Goal: Navigation & Orientation: Understand site structure

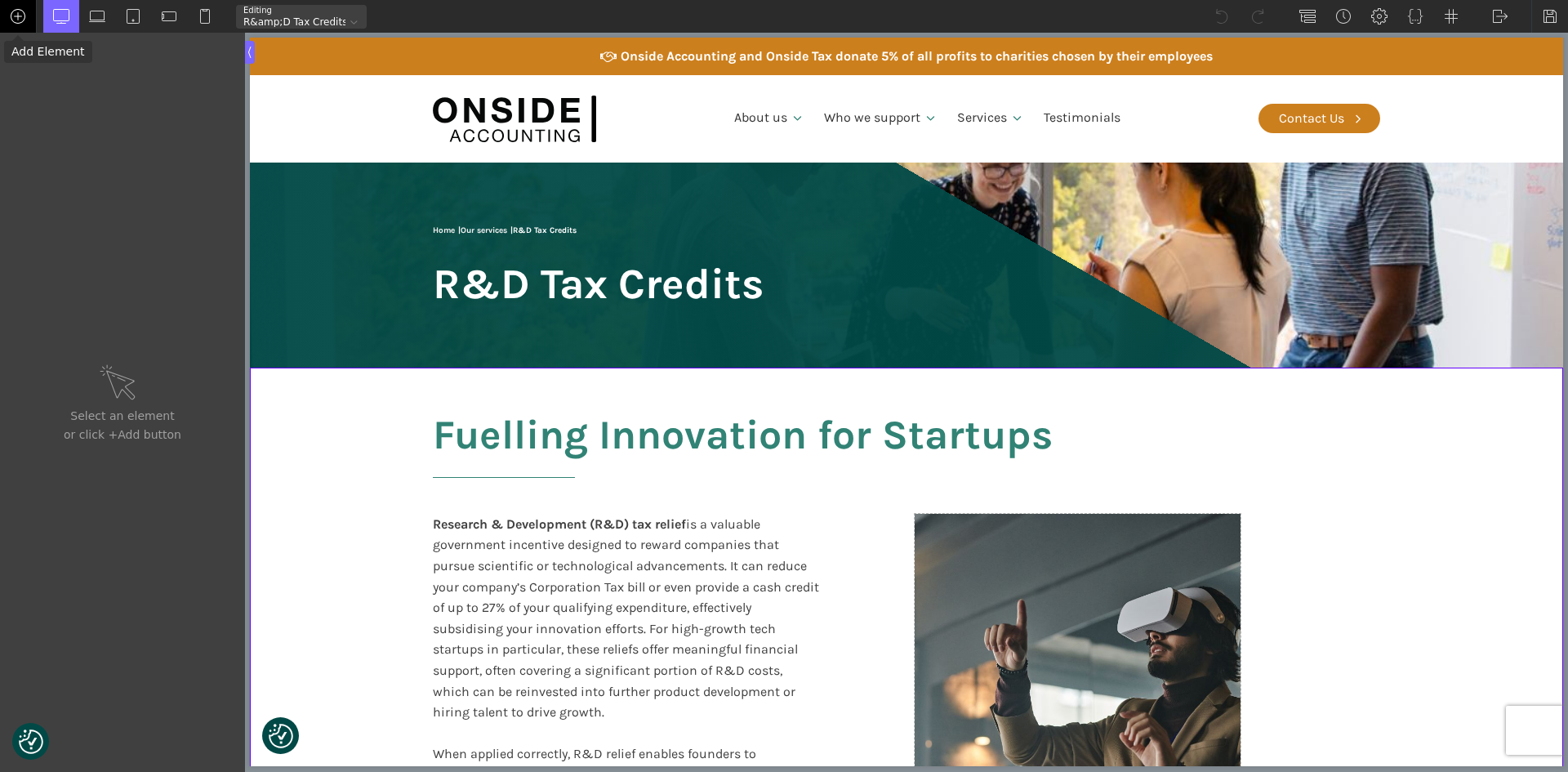
click at [21, 18] on img at bounding box center [17, 16] width 16 height 16
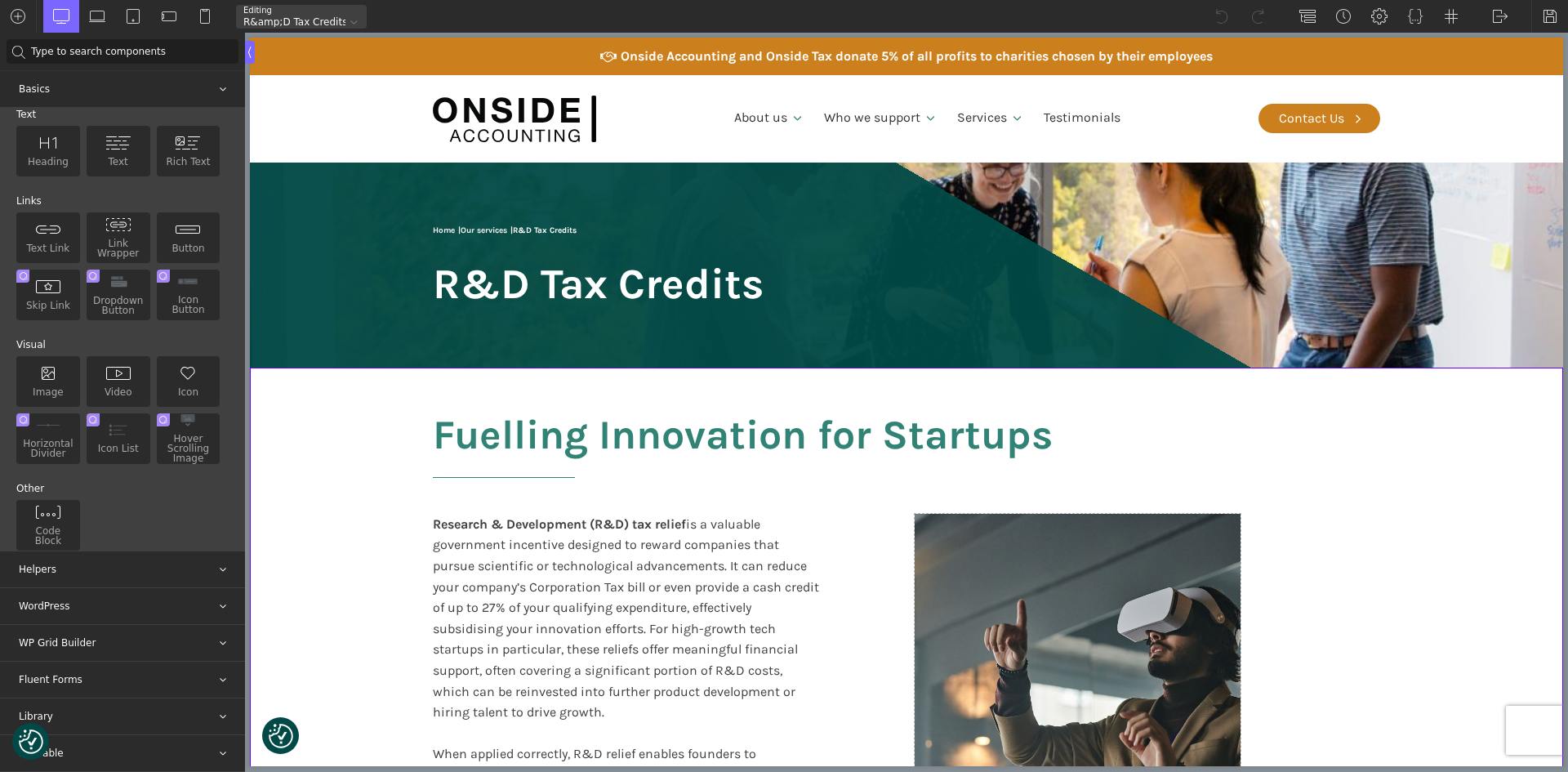
scroll to position [121, 0]
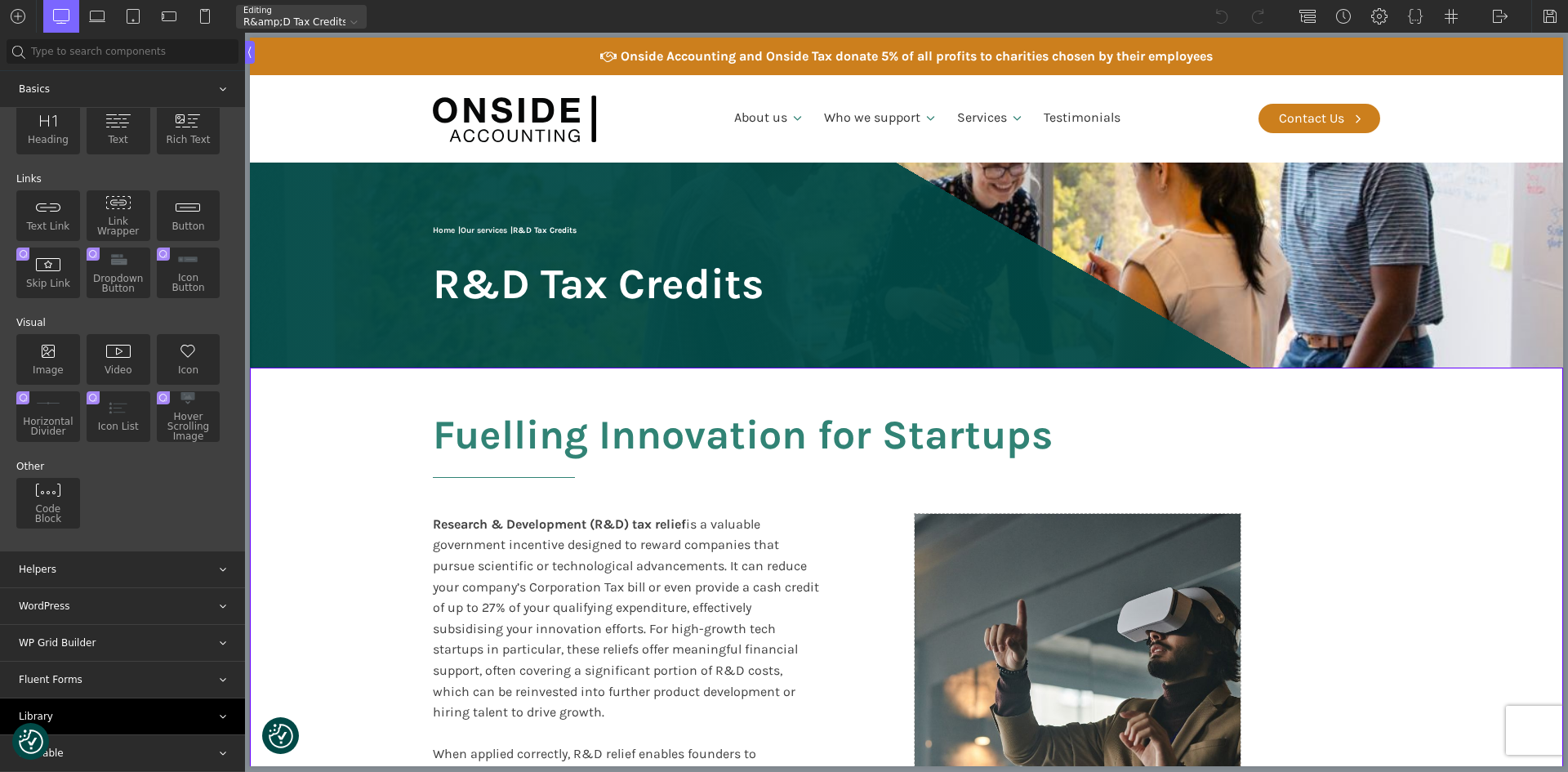
click at [88, 710] on div "Library" at bounding box center [122, 716] width 245 height 36
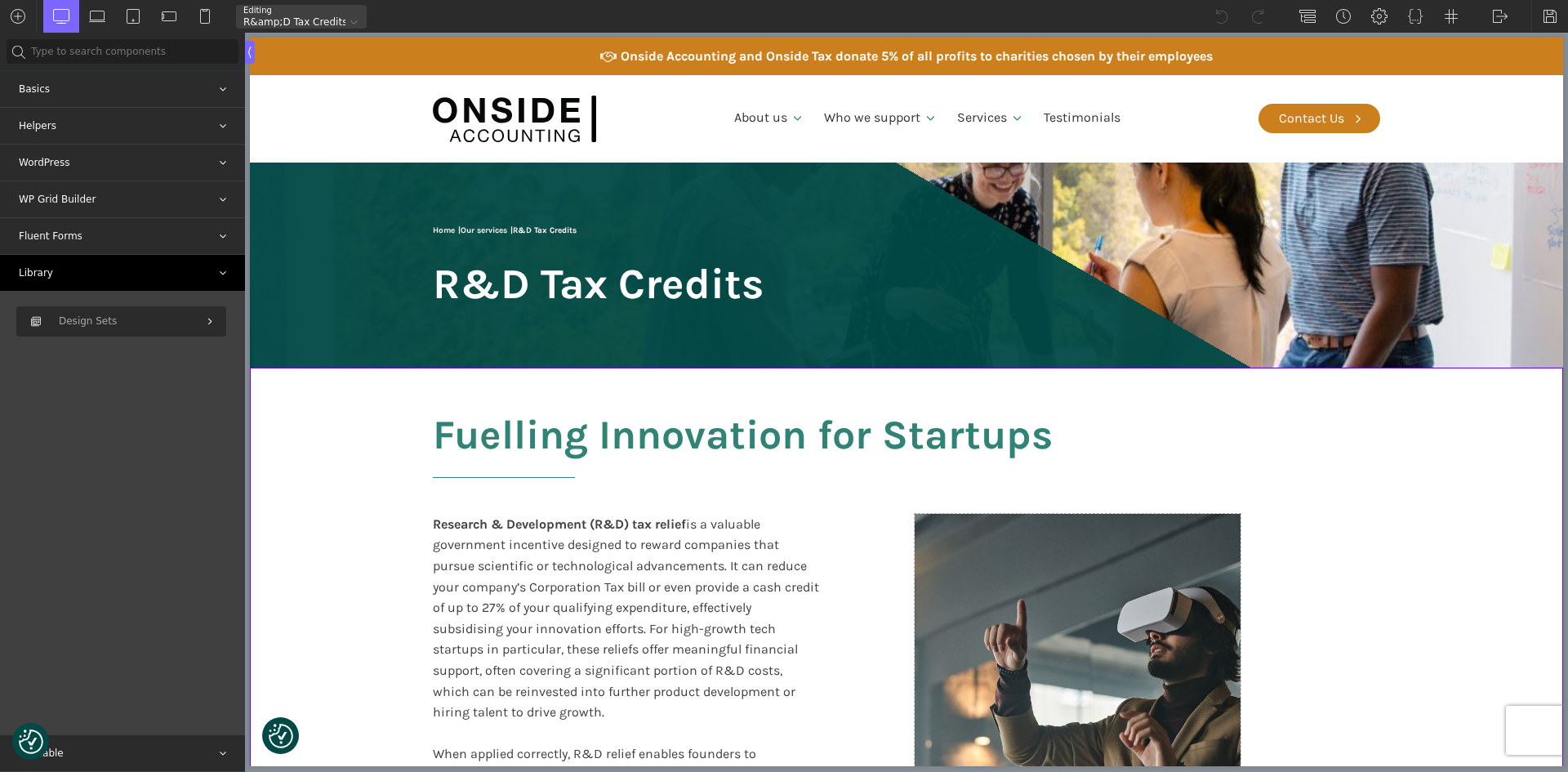
click at [65, 272] on div "Library" at bounding box center [122, 273] width 245 height 36
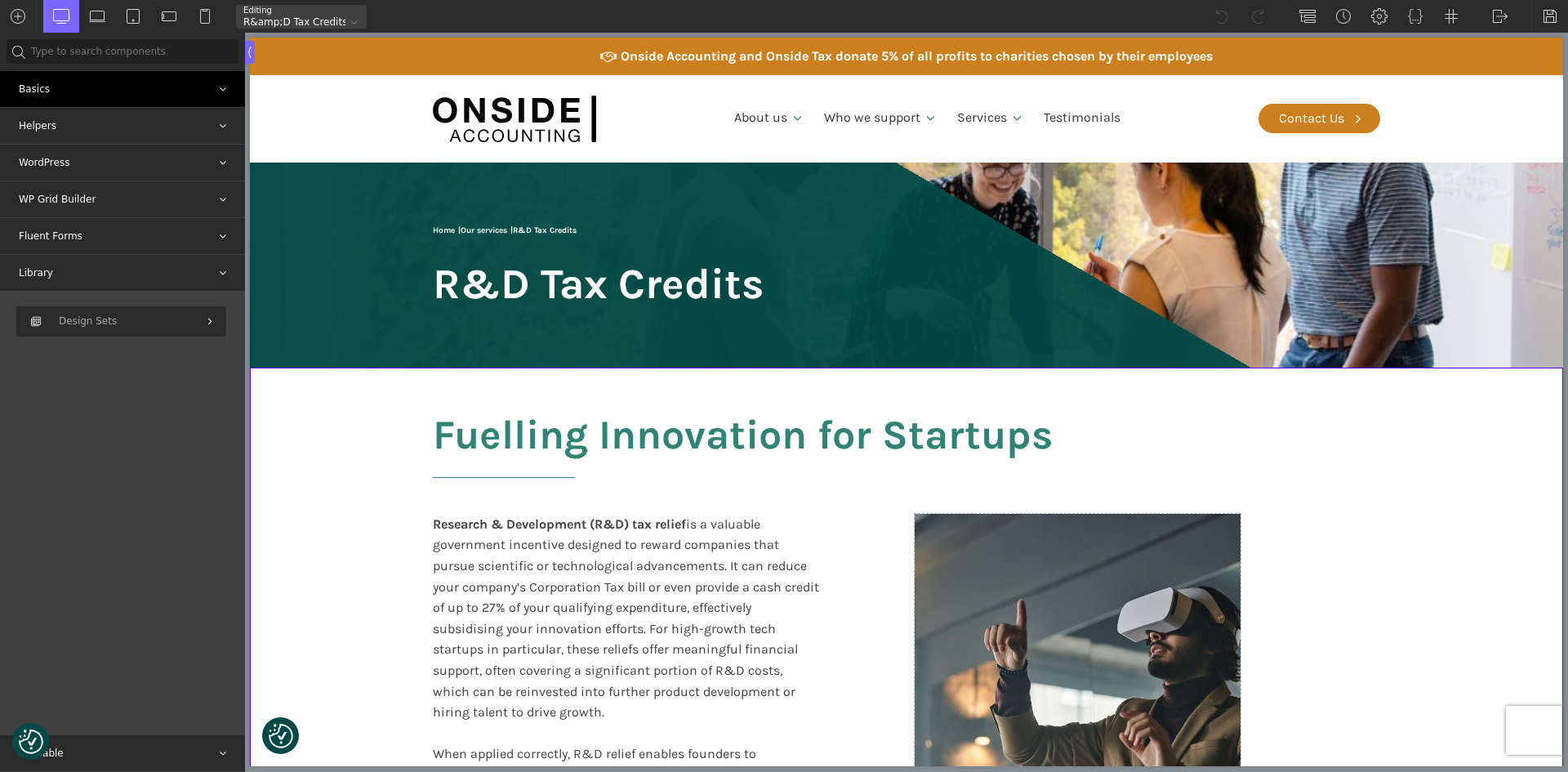
click at [79, 83] on div "Basics" at bounding box center [122, 89] width 245 height 36
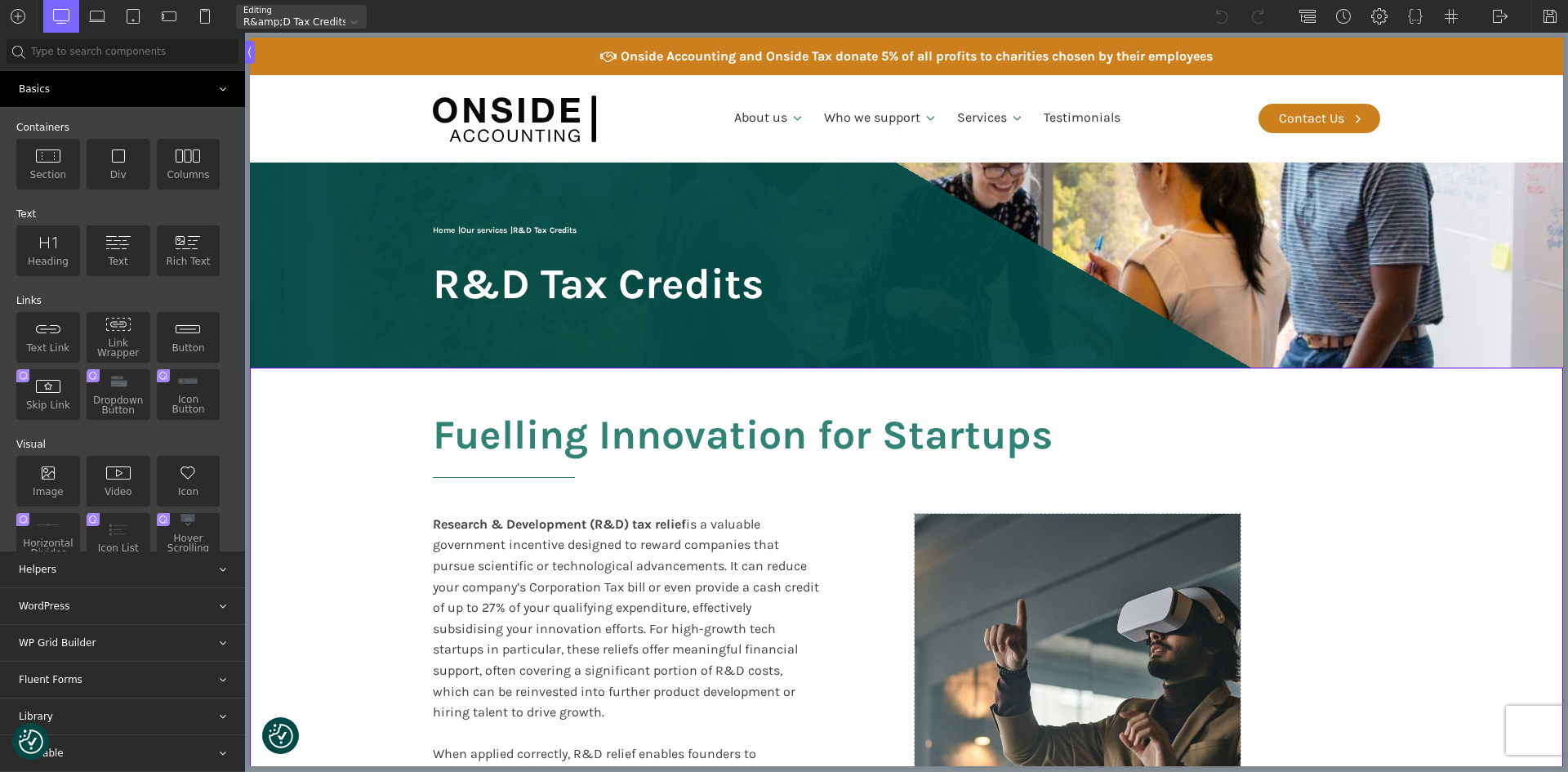
click at [70, 78] on div "Basics" at bounding box center [122, 89] width 245 height 36
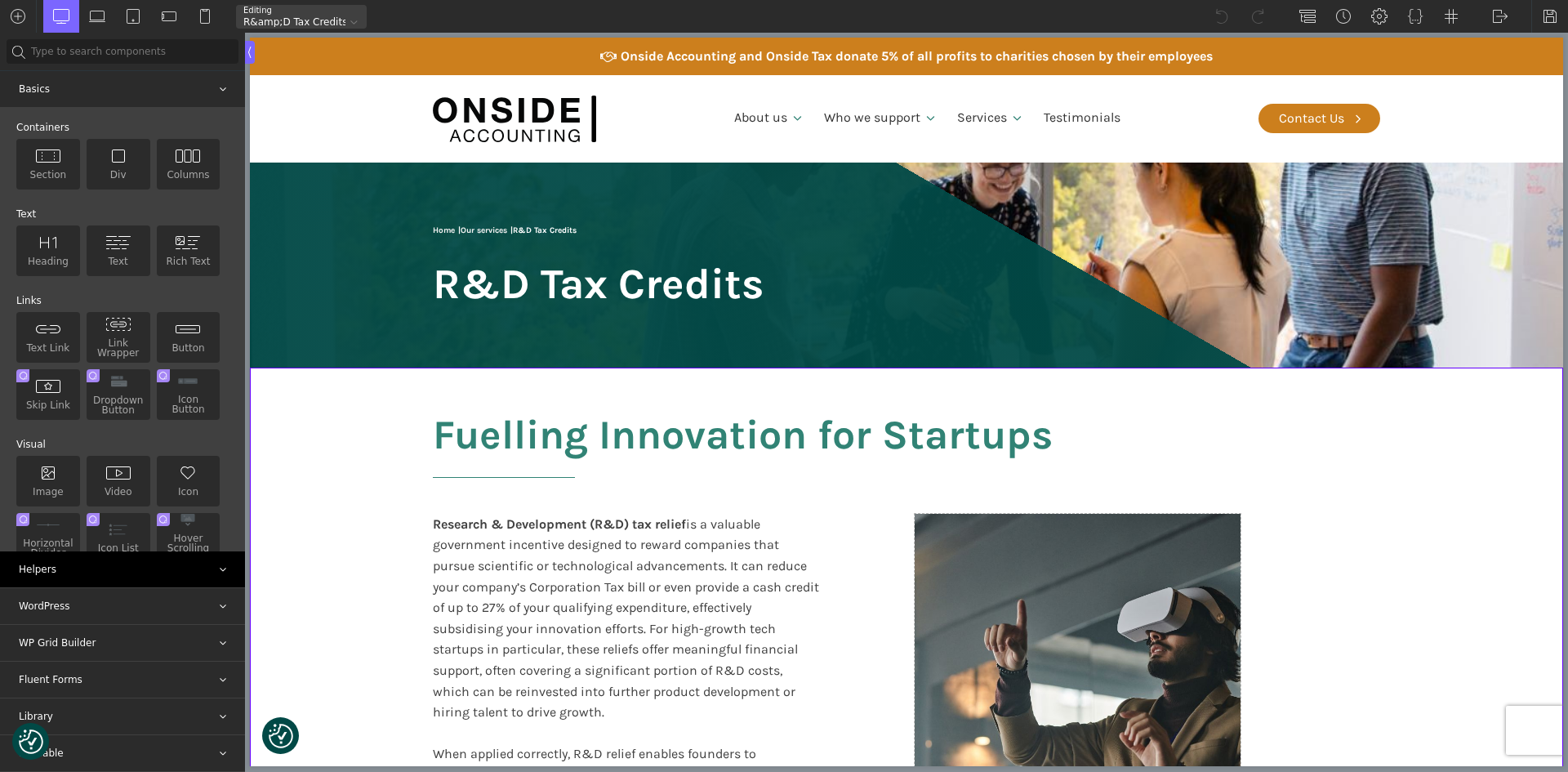
click at [48, 560] on div "Helpers" at bounding box center [122, 569] width 245 height 36
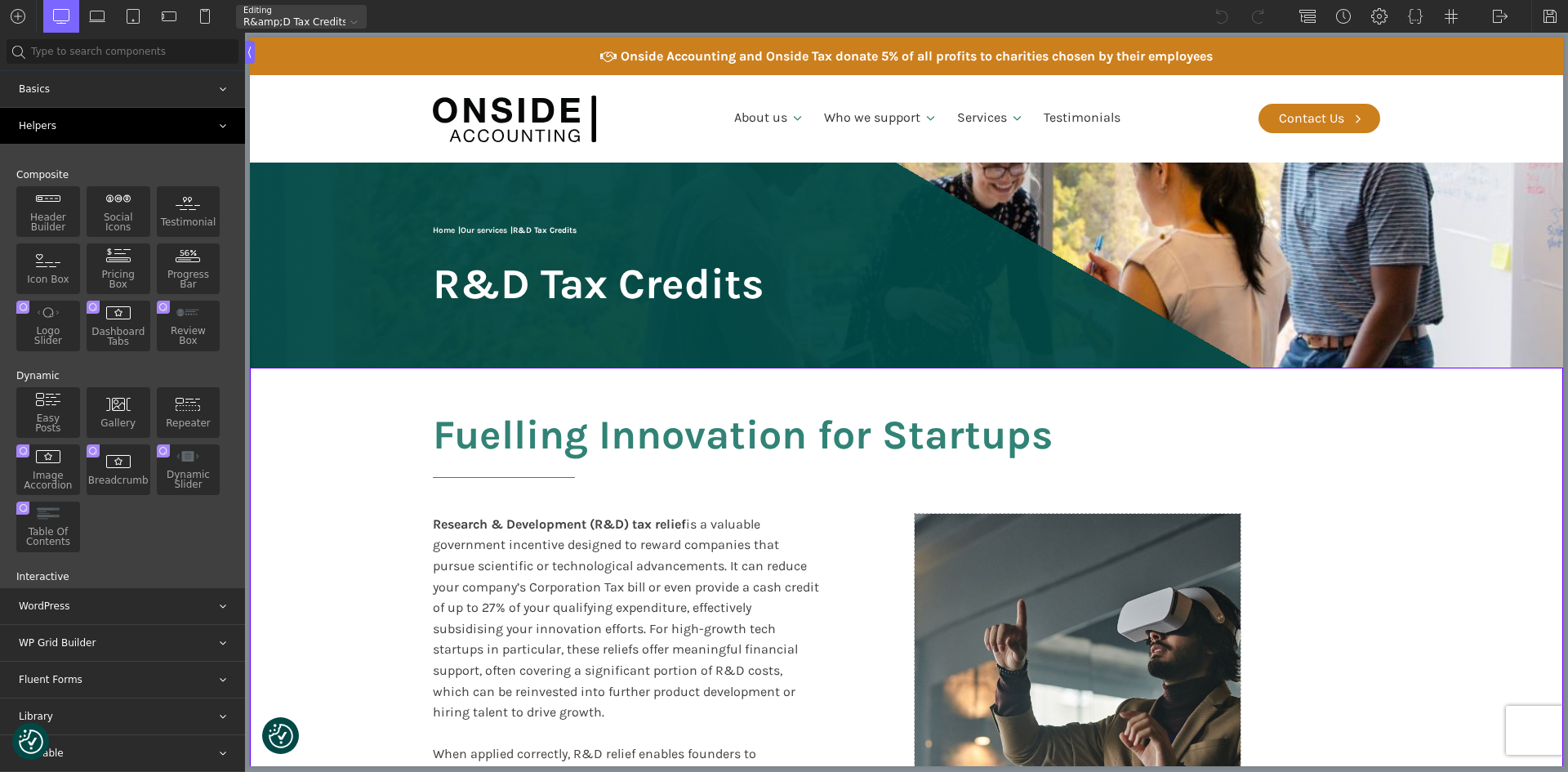
click at [118, 115] on div "Helpers" at bounding box center [122, 126] width 245 height 36
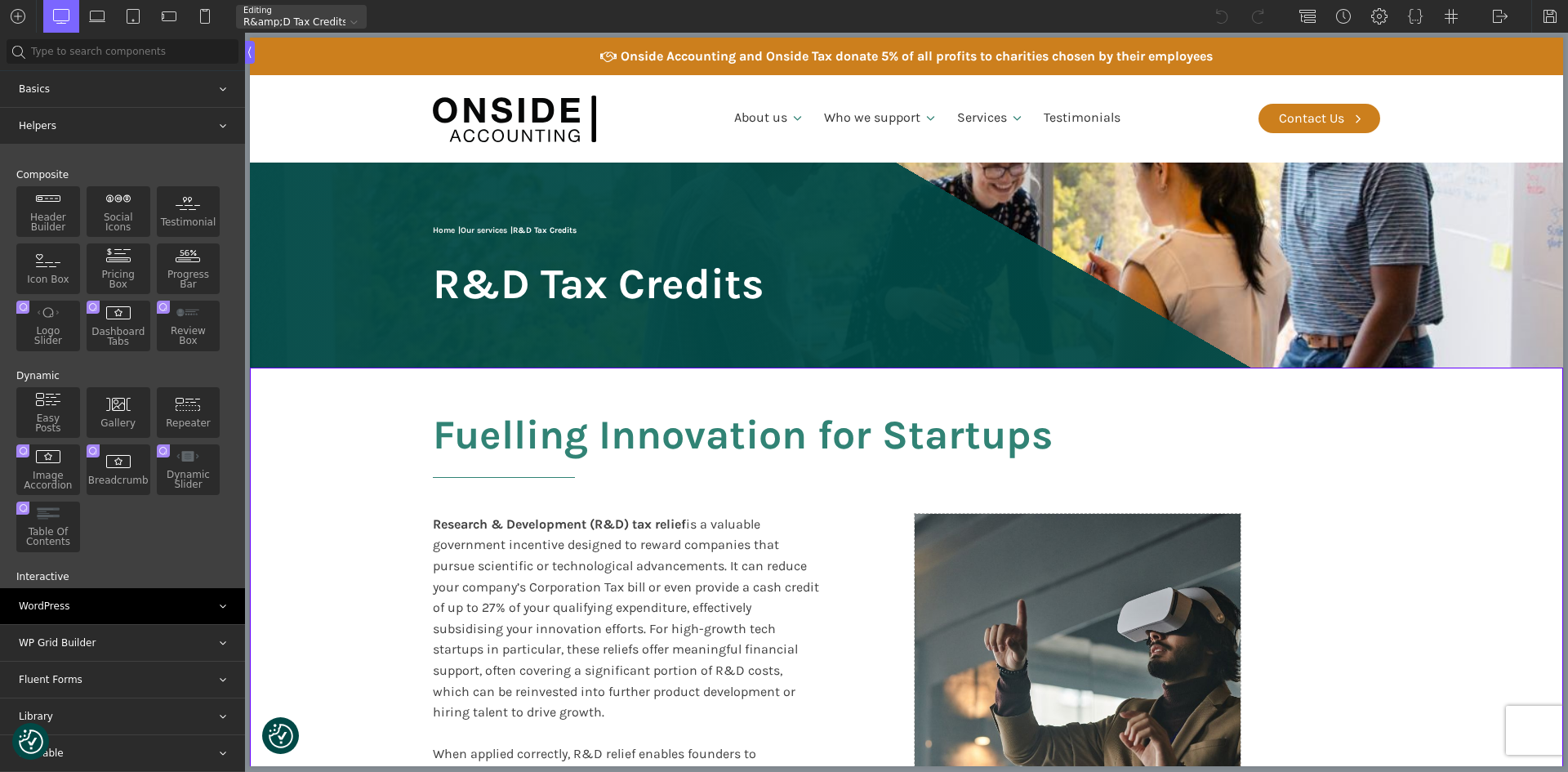
click at [64, 606] on div "WordPress" at bounding box center [122, 606] width 245 height 36
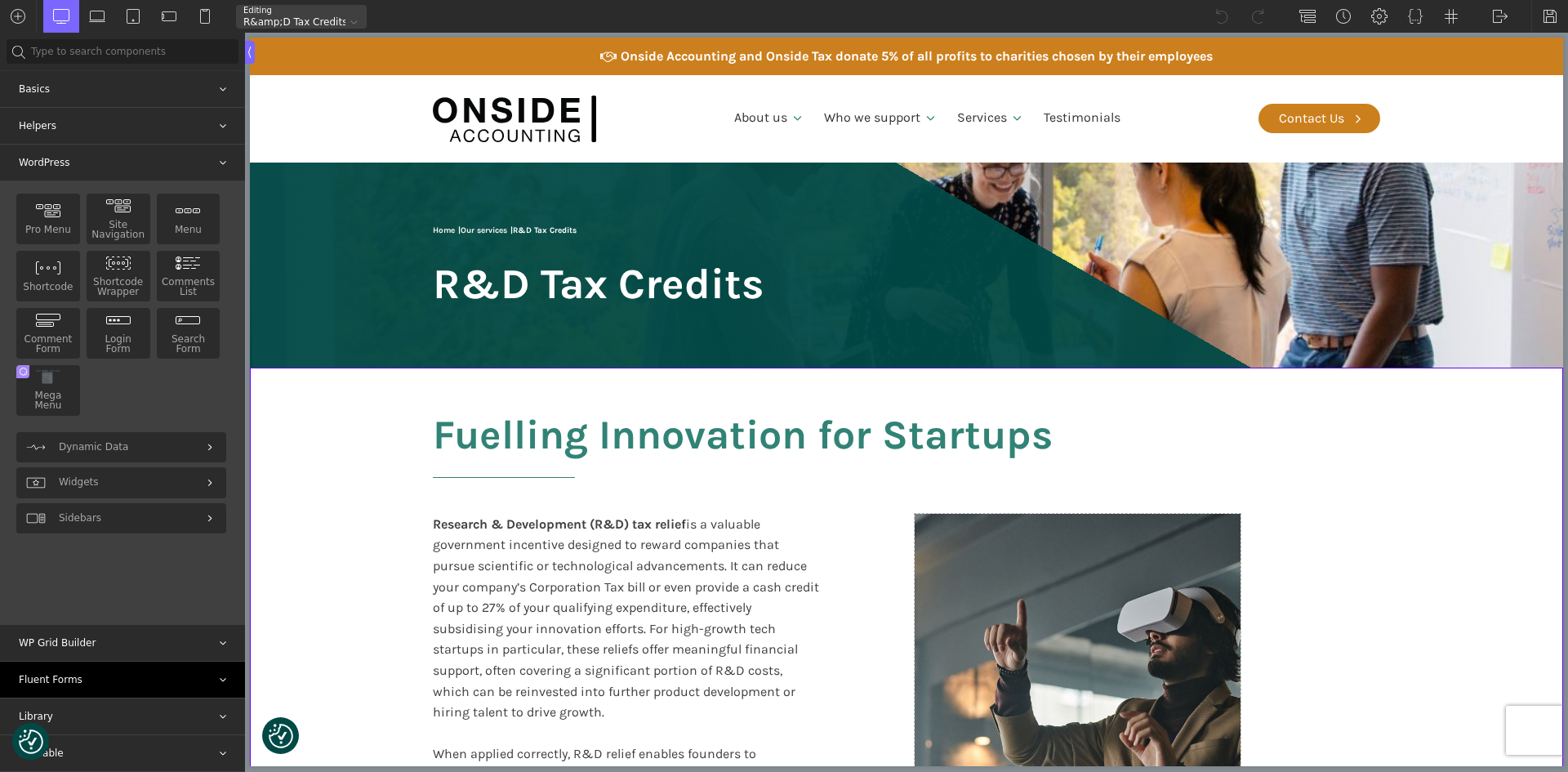
click at [94, 673] on div "Fluent Forms" at bounding box center [122, 679] width 245 height 36
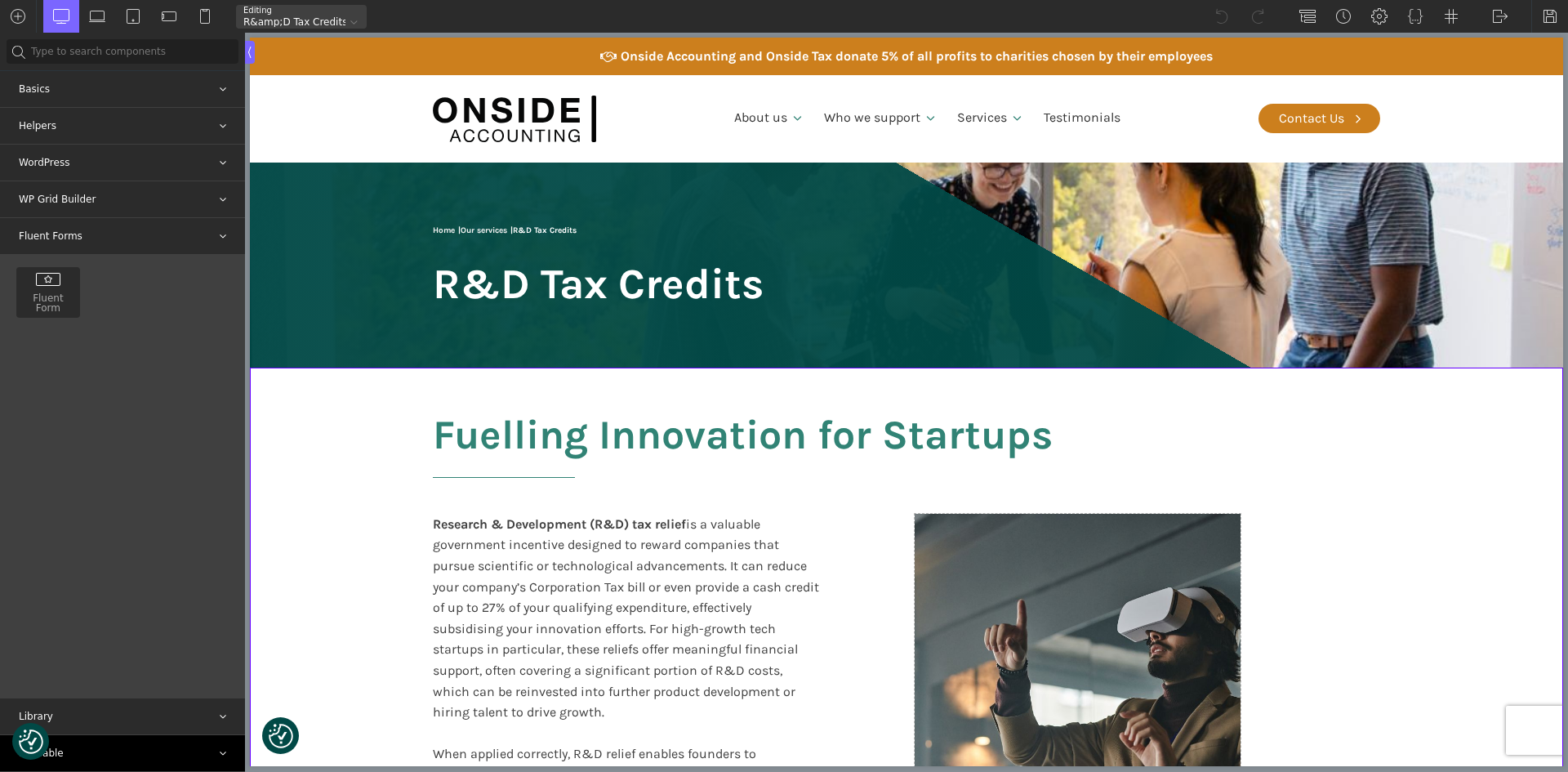
click at [99, 755] on div "Reusable" at bounding box center [122, 753] width 245 height 36
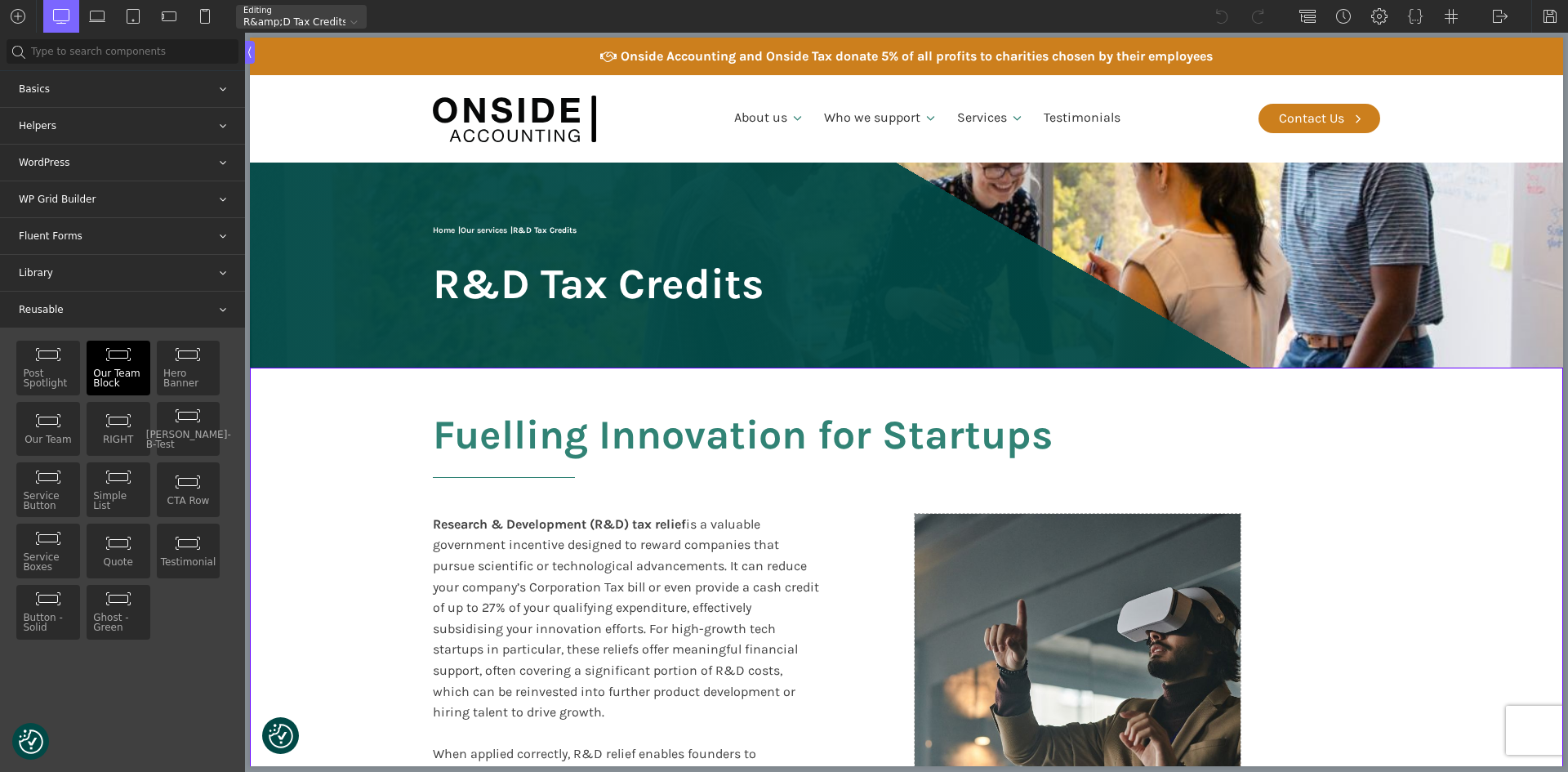
click at [116, 371] on div "Our Team Block Single Editable" at bounding box center [118, 368] width 64 height 55
drag, startPoint x: 374, startPoint y: 406, endPoint x: 371, endPoint y: 391, distance: 15.3
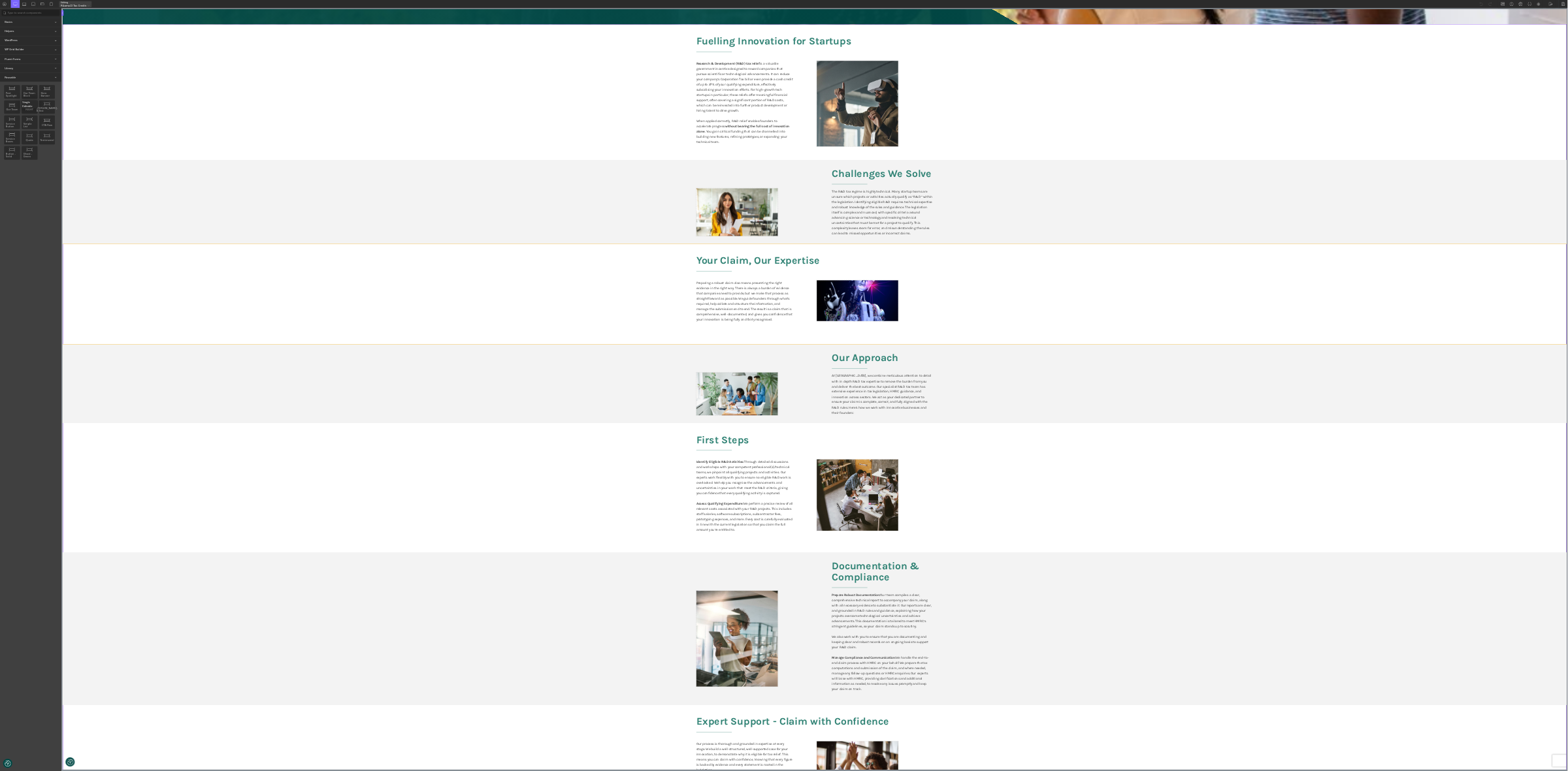
scroll to position [0, 0]
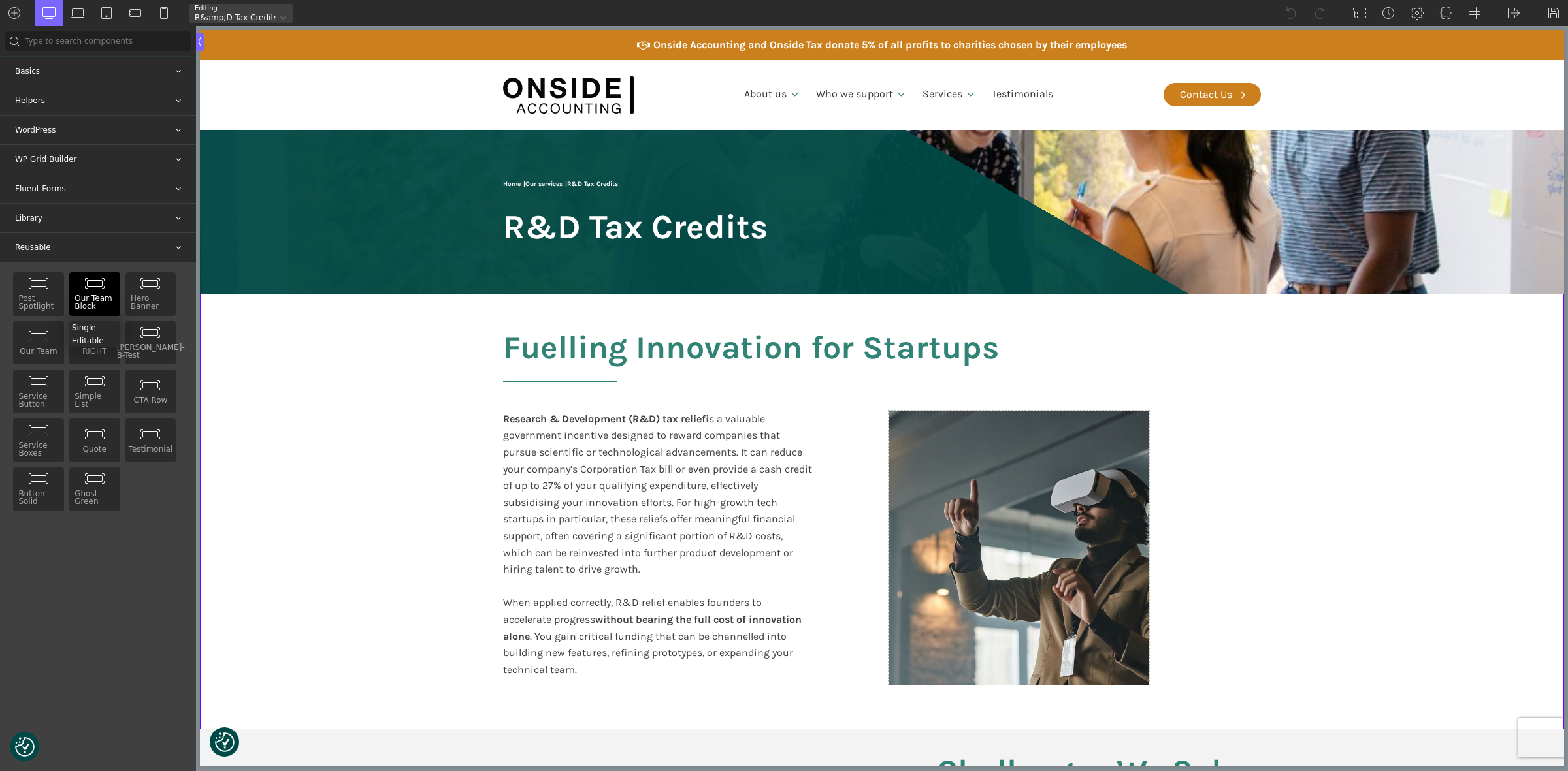
click at [102, 289] on img at bounding box center [95, 283] width 21 height 11
click at [90, 292] on div "Our Team Block Single Editable" at bounding box center [94, 294] width 51 height 44
click at [35, 285] on img at bounding box center [39, 283] width 21 height 11
click at [36, 285] on img at bounding box center [39, 283] width 21 height 11
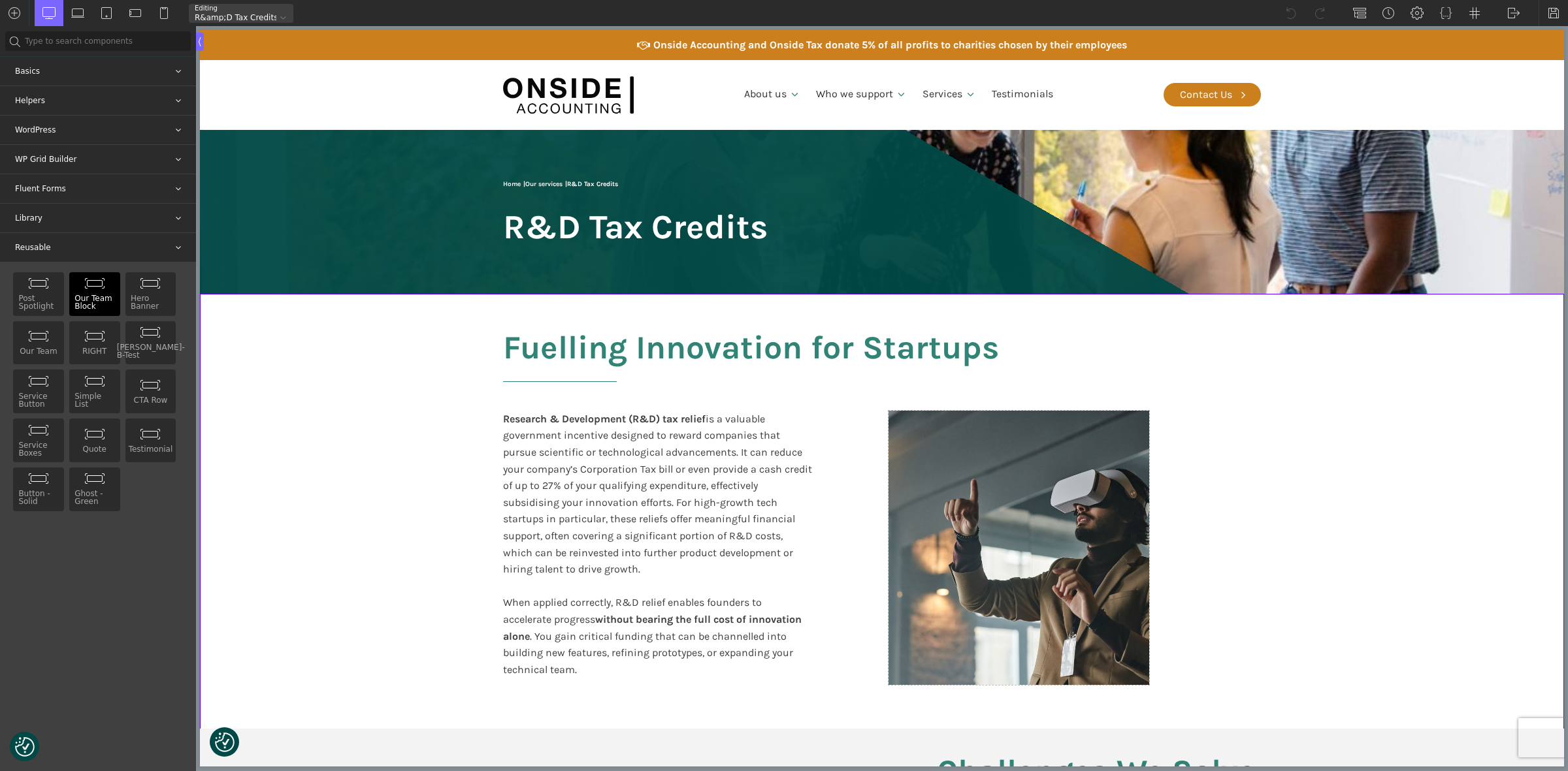
click at [80, 285] on div "Our Team Block Single Editable" at bounding box center [94, 294] width 51 height 44
click at [87, 327] on div "Single" at bounding box center [94, 328] width 51 height 13
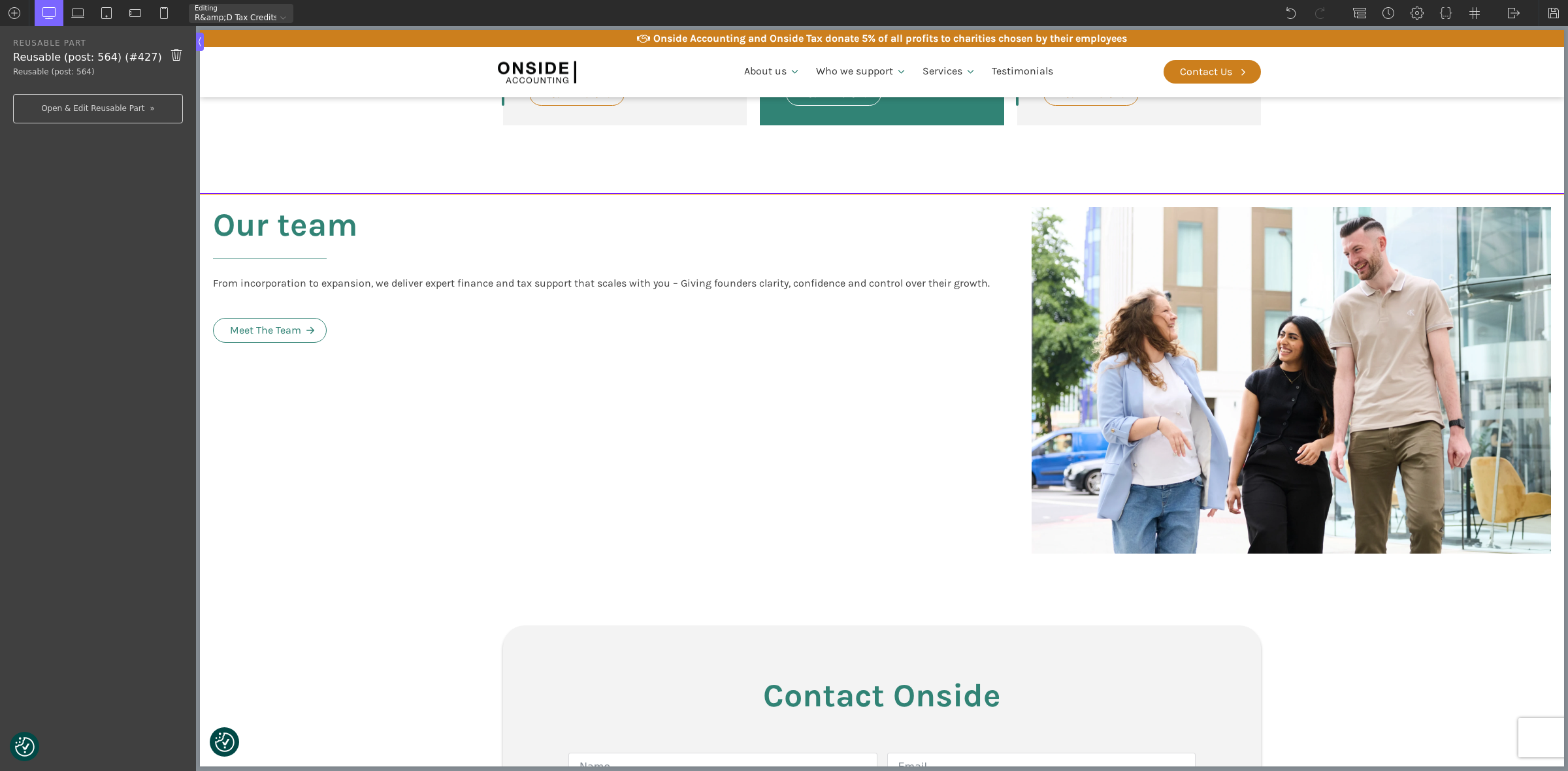
scroll to position [3261, 0]
click at [1253, 17] on img at bounding box center [1513, 13] width 13 height 13
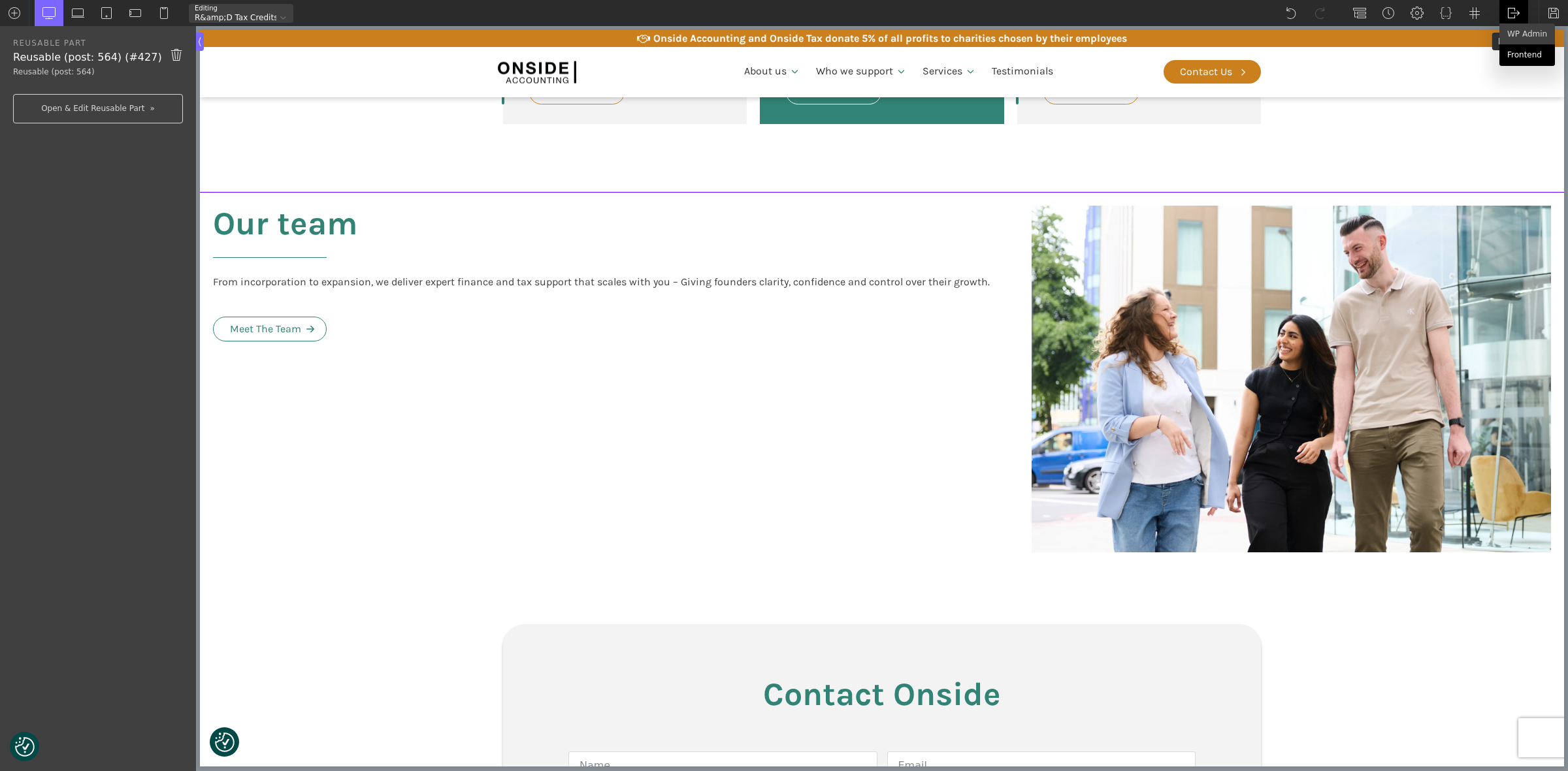
click at [1253, 52] on link "Frontend" at bounding box center [1526, 55] width 55 height 21
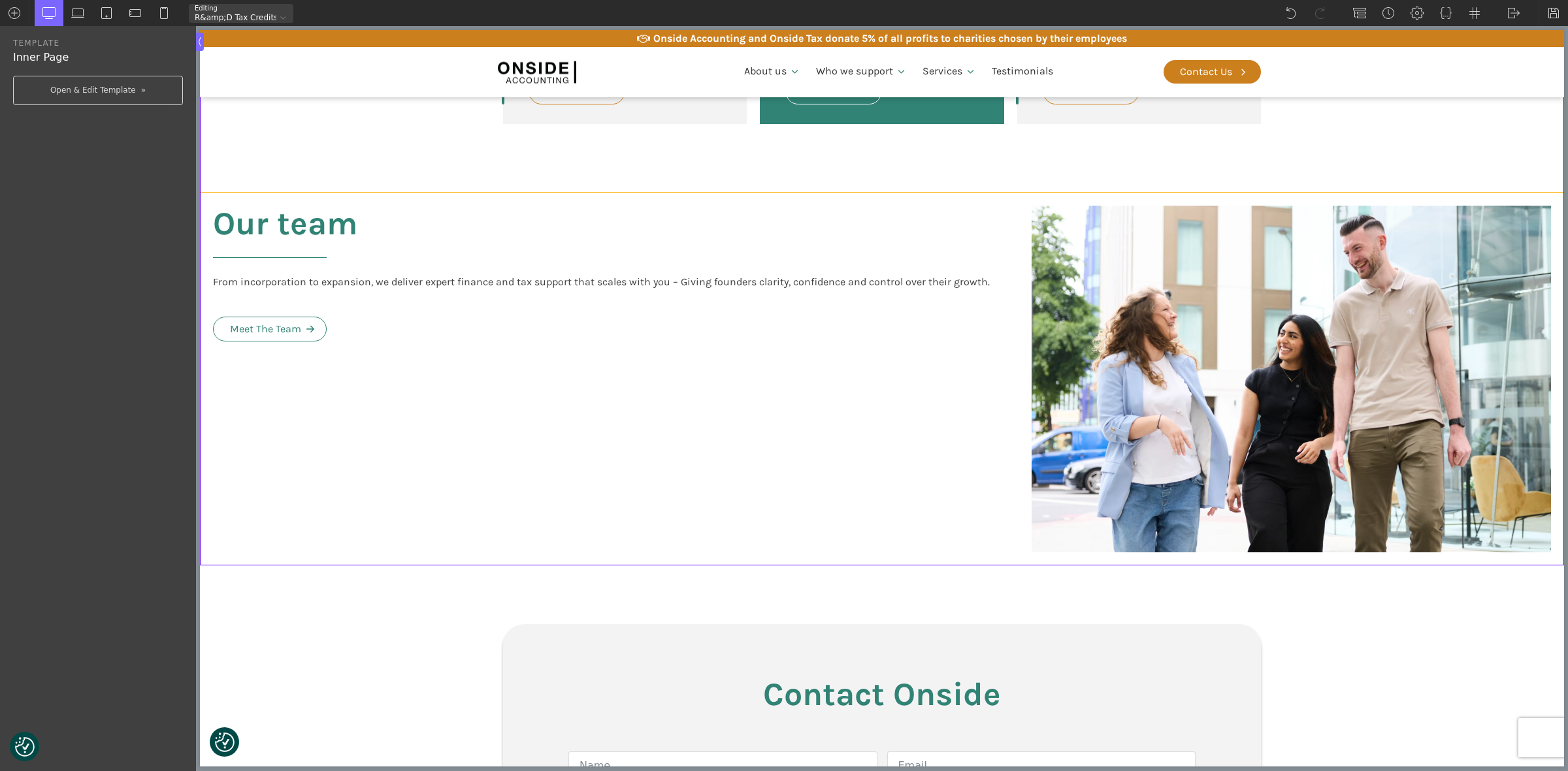
click at [364, 193] on div "Our team From incorporation to expansion, we deliver expert finance and tax sup…" at bounding box center [608, 379] width 819 height 373
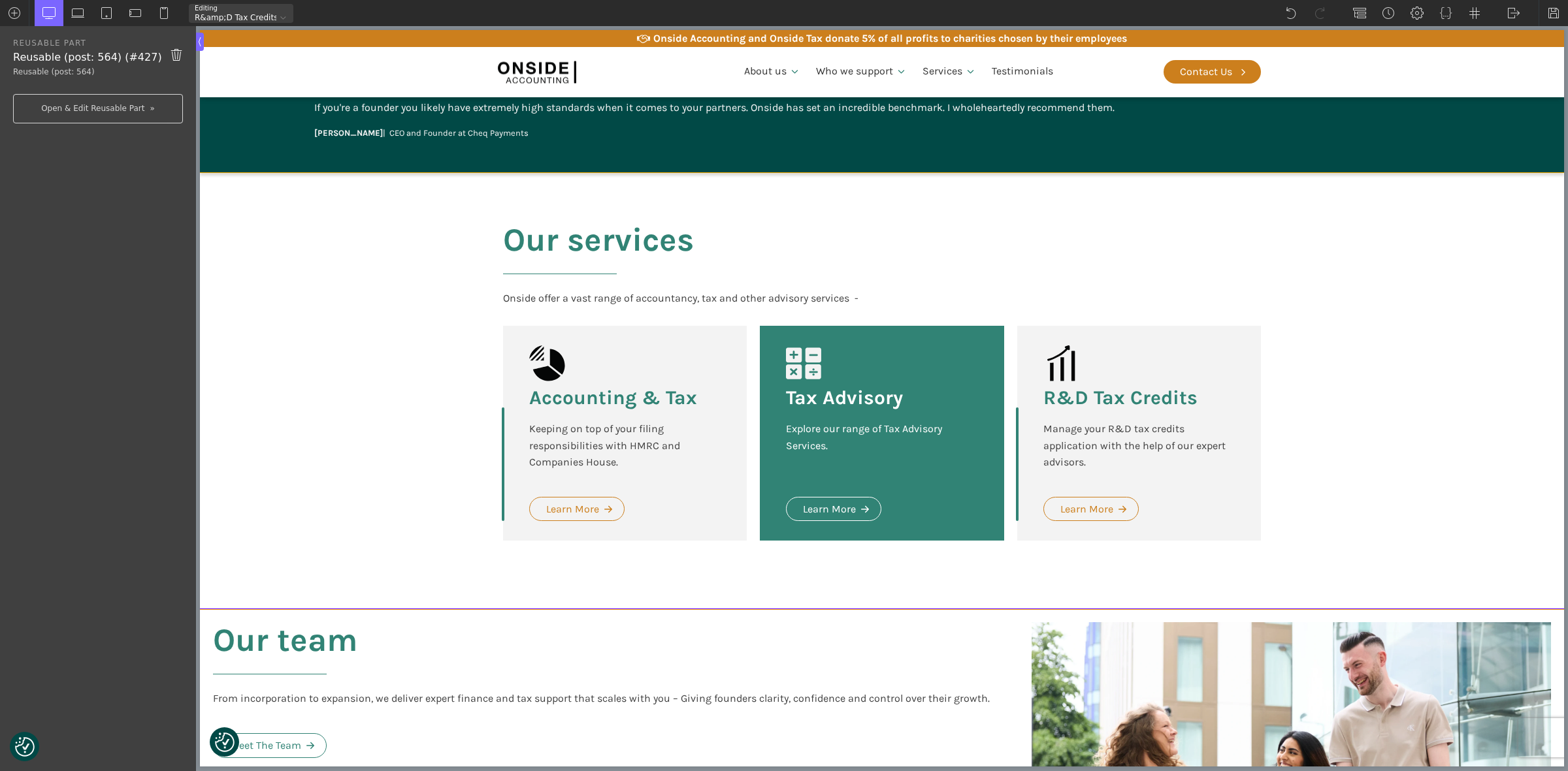
scroll to position [2771, 0]
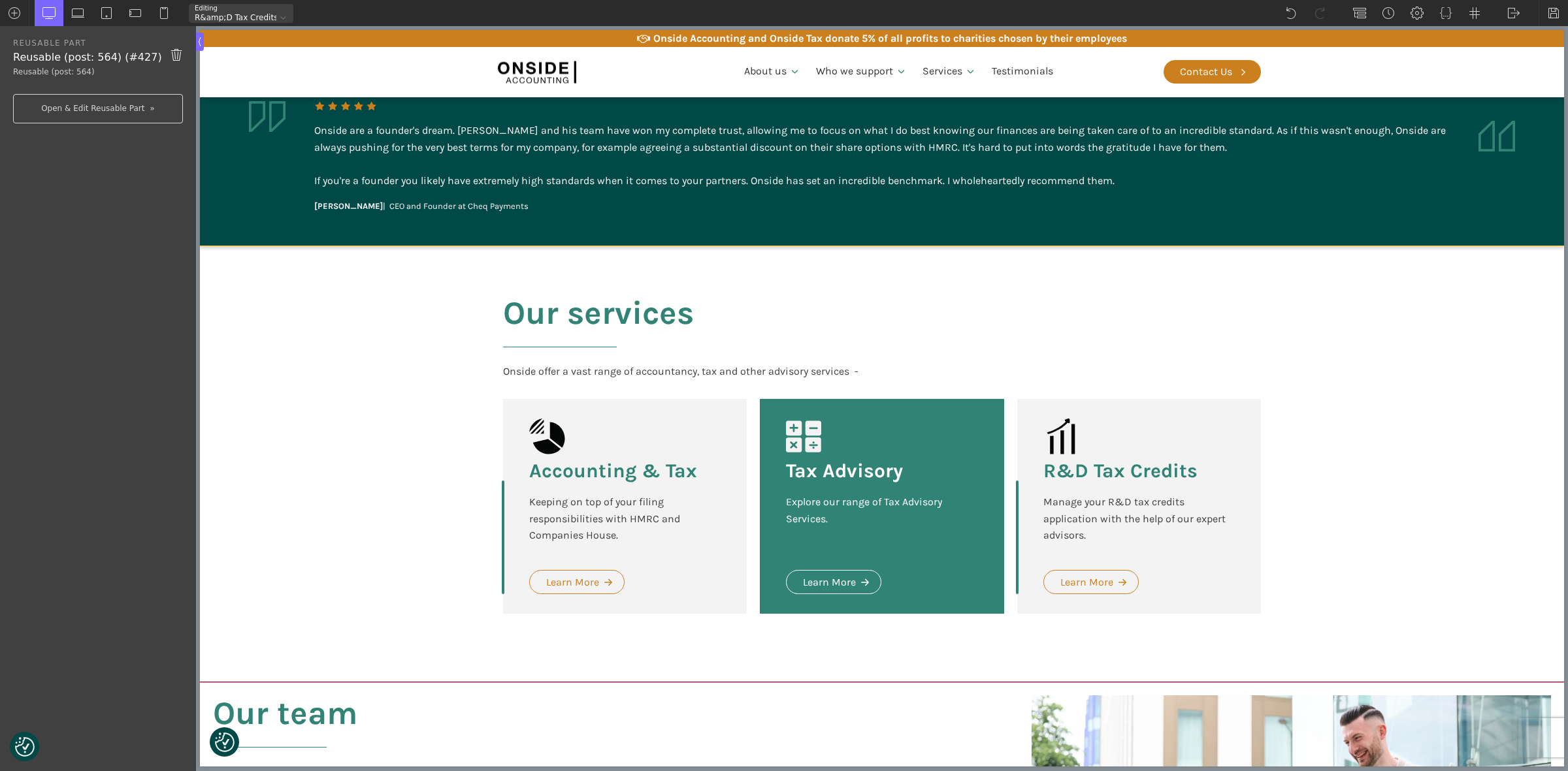
click at [837, 280] on div "Our services Onside offer a vast range of accountancy, tax and other advisory s…" at bounding box center [881, 465] width 784 height 437
click at [846, 411] on div "Tax Advisory Explore our range of Tax Advisory Services. Learn More" at bounding box center [881, 506] width 244 height 215
click at [583, 313] on h2 "Our services" at bounding box center [598, 329] width 190 height 68
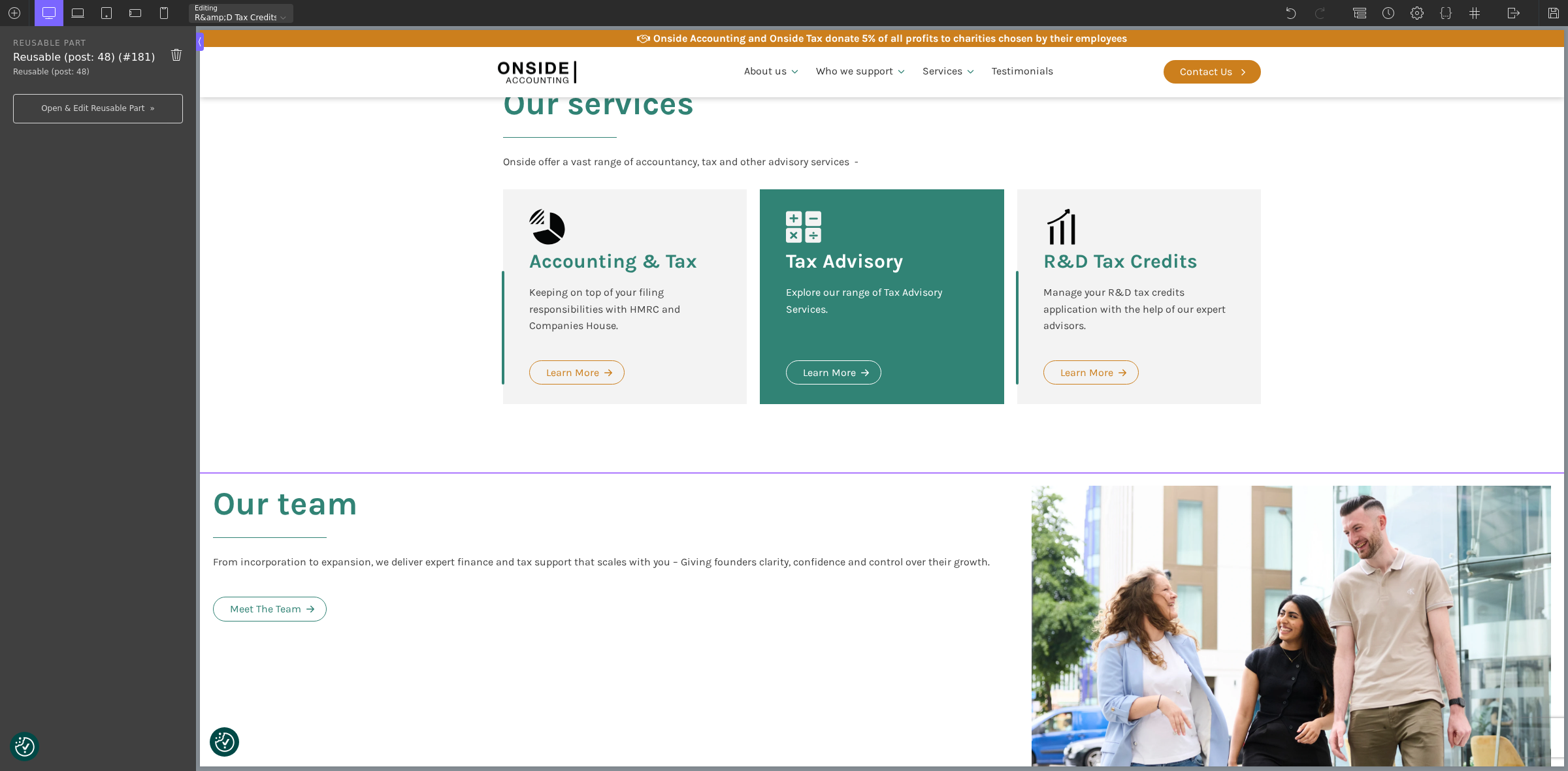
scroll to position [3179, 0]
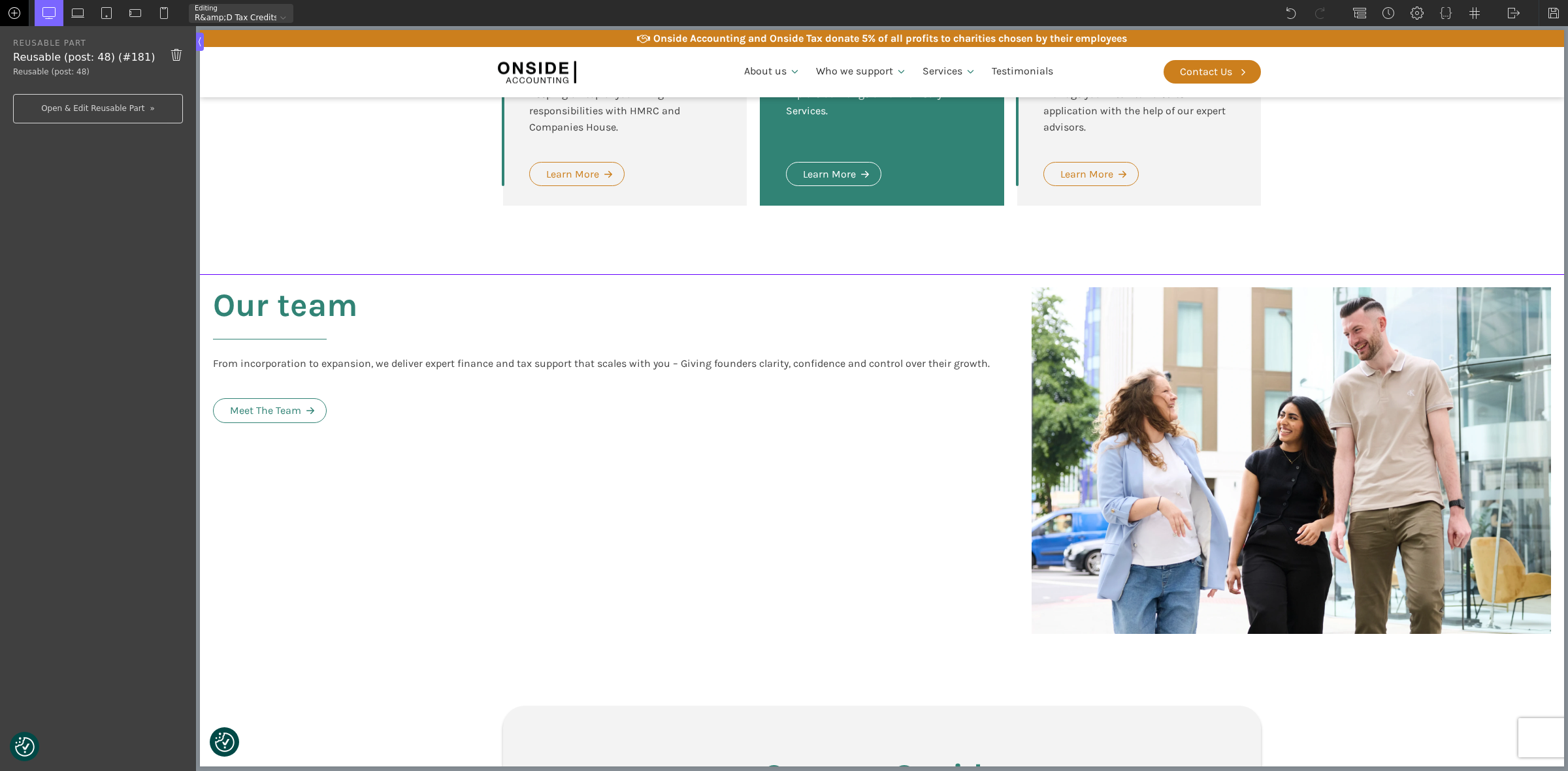
click at [17, 10] on img at bounding box center [14, 13] width 13 height 13
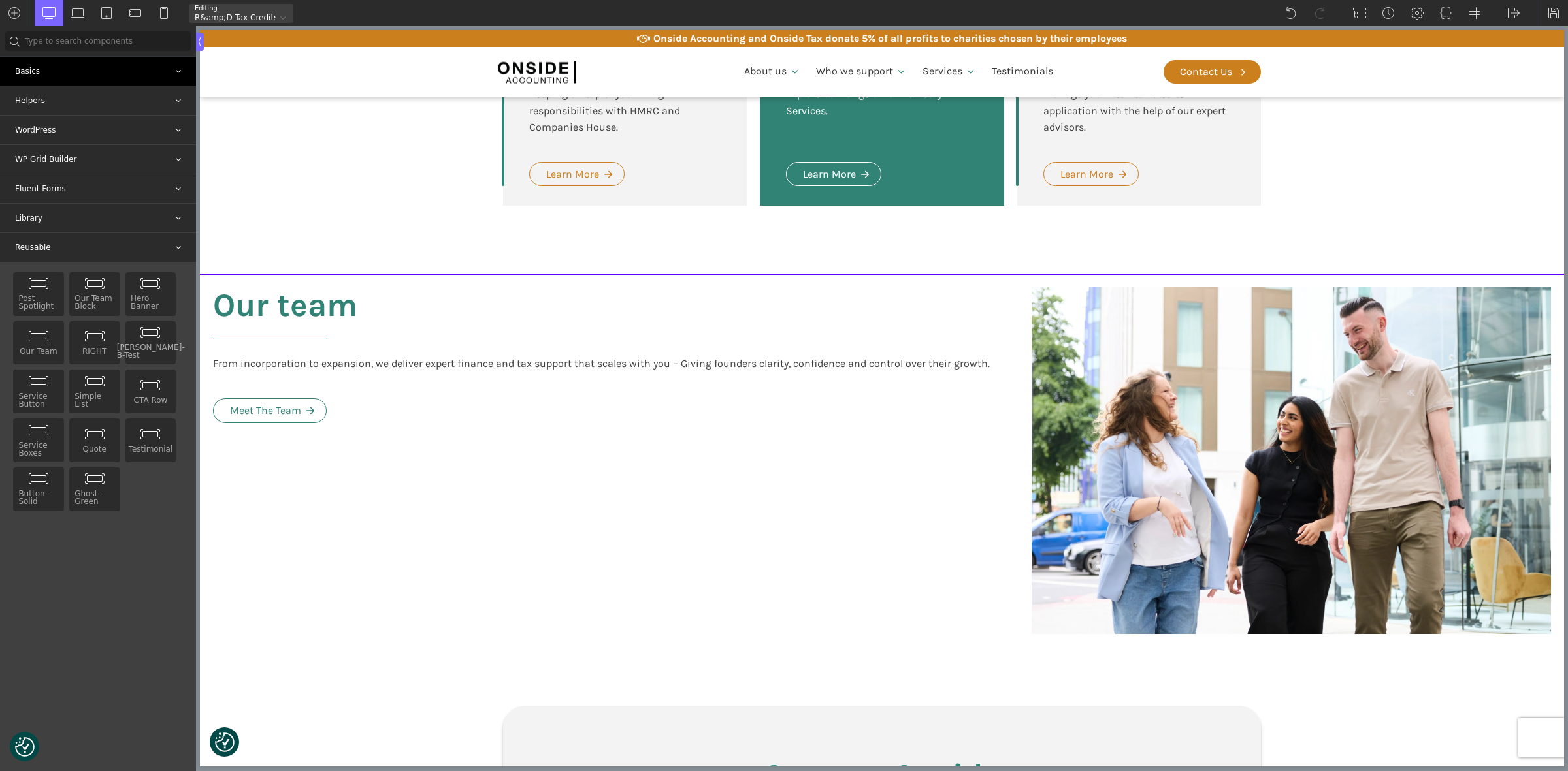
click at [65, 64] on div "Basics" at bounding box center [98, 71] width 196 height 29
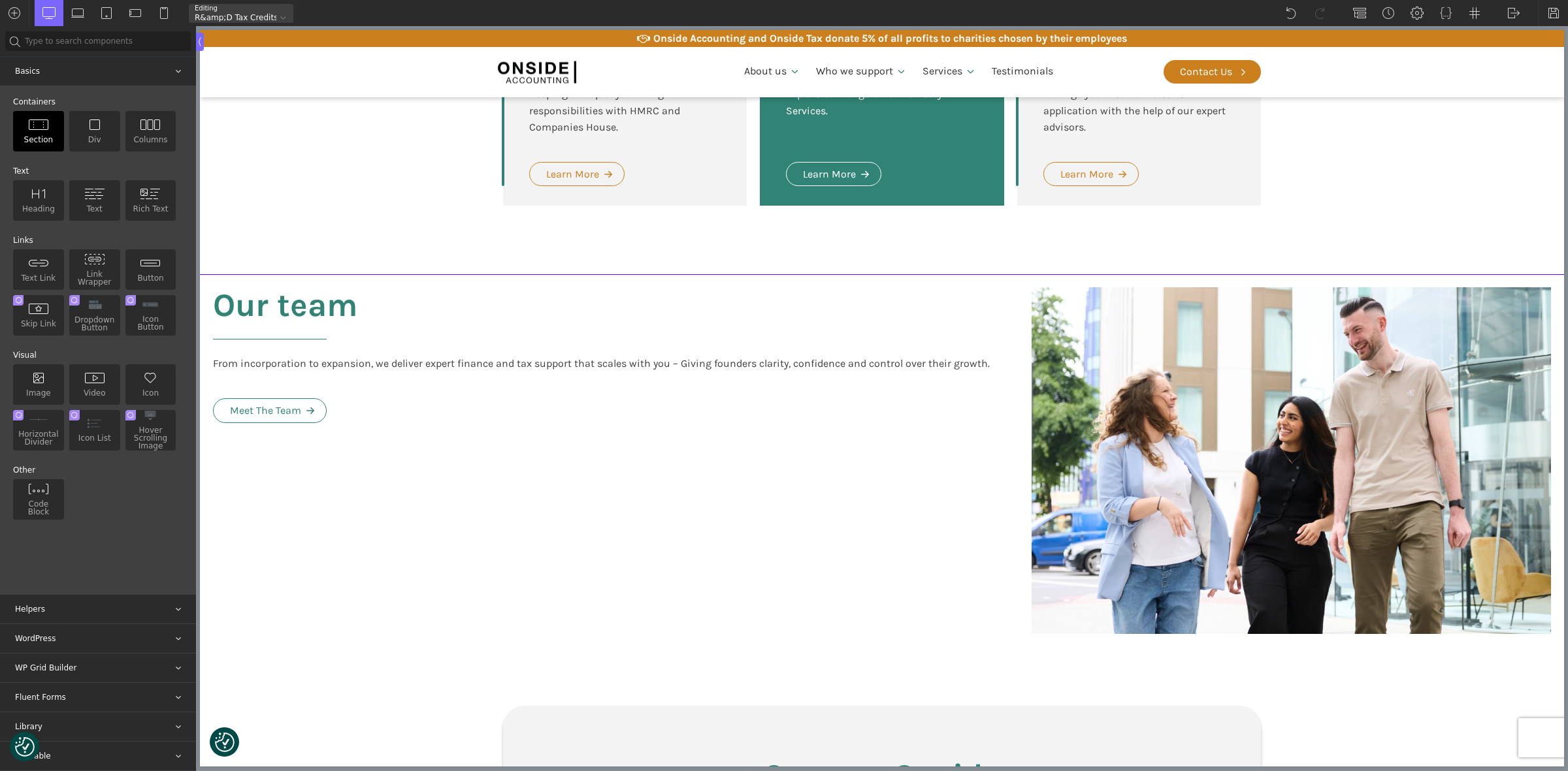
click at [35, 123] on img at bounding box center [39, 124] width 21 height 11
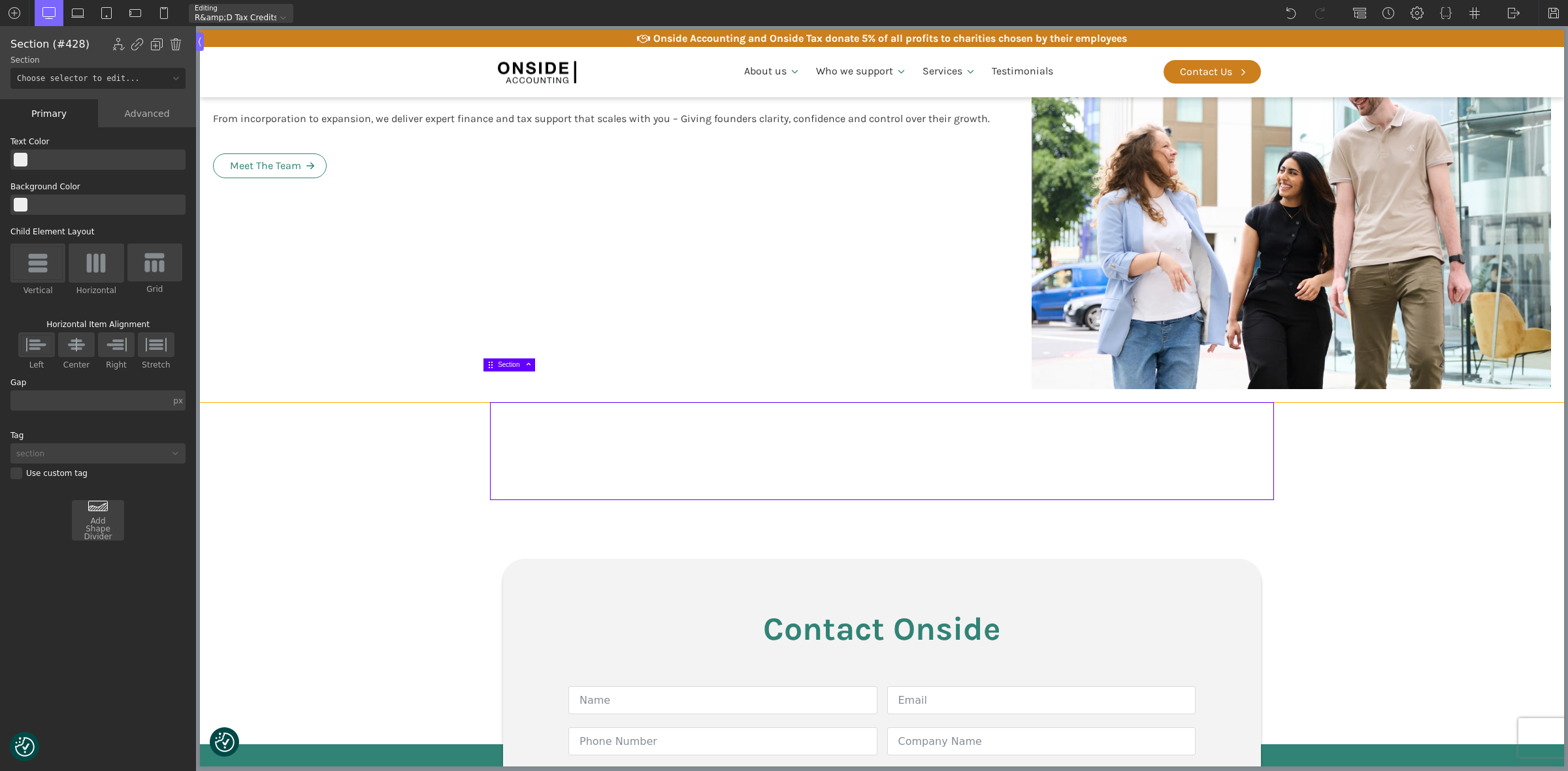
click at [531, 163] on div "Our team From incorporation to expansion, we deliver expert finance and tax sup…" at bounding box center [608, 216] width 819 height 373
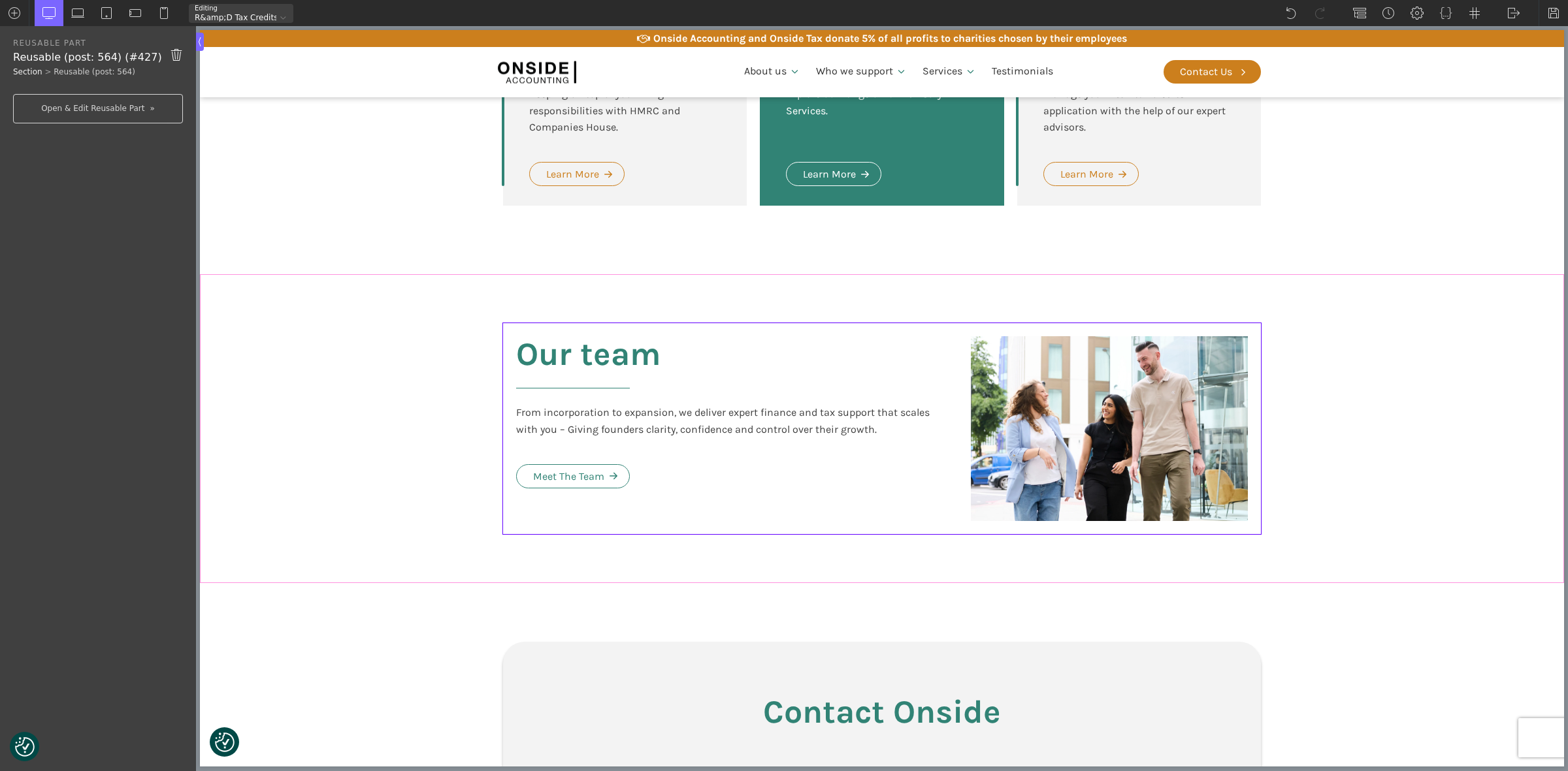
click at [368, 399] on section "Our team From incorporation to expansion, we deliver expert finance and tax sup…" at bounding box center [881, 428] width 1364 height 309
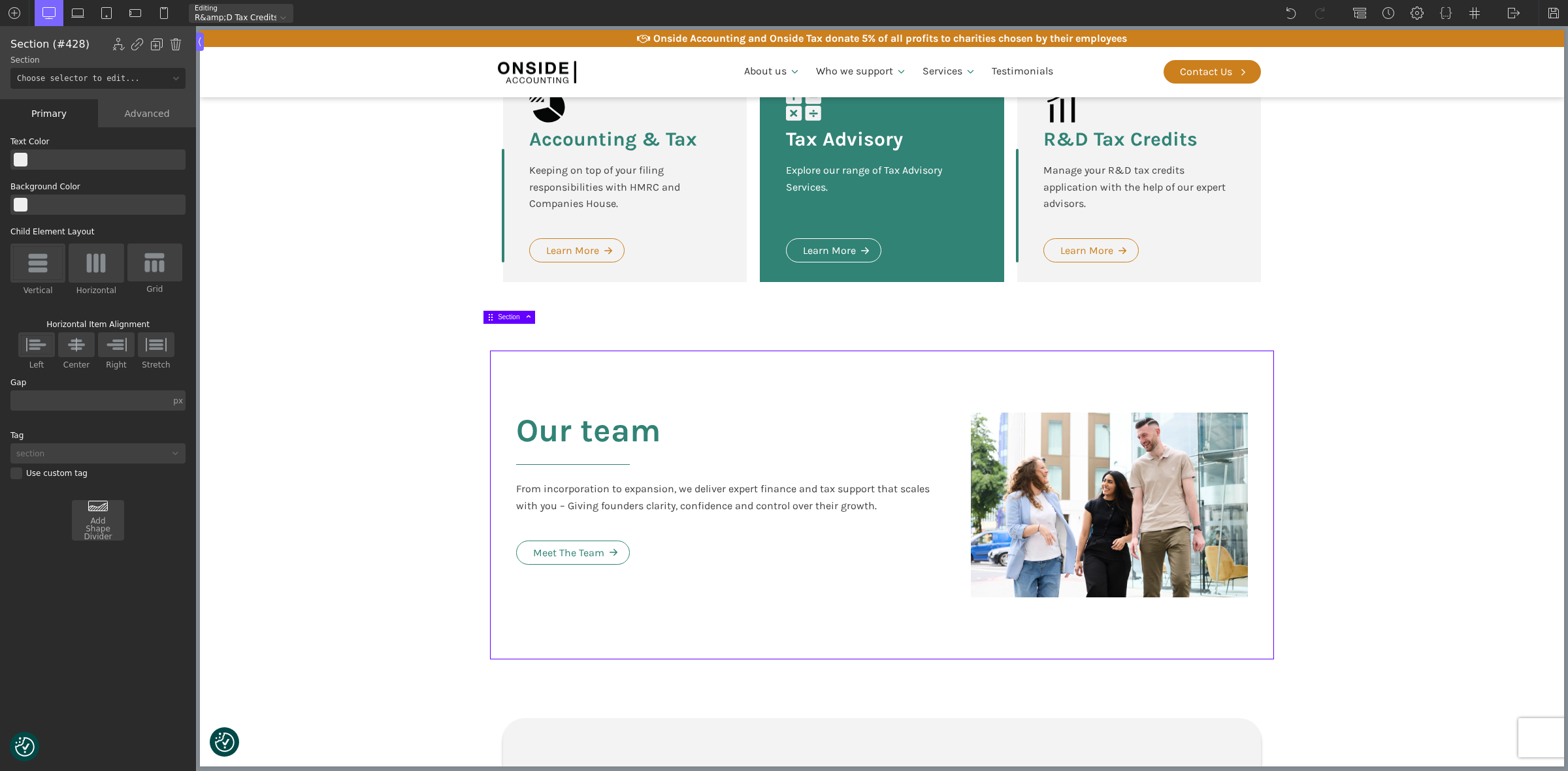
scroll to position [2935, 0]
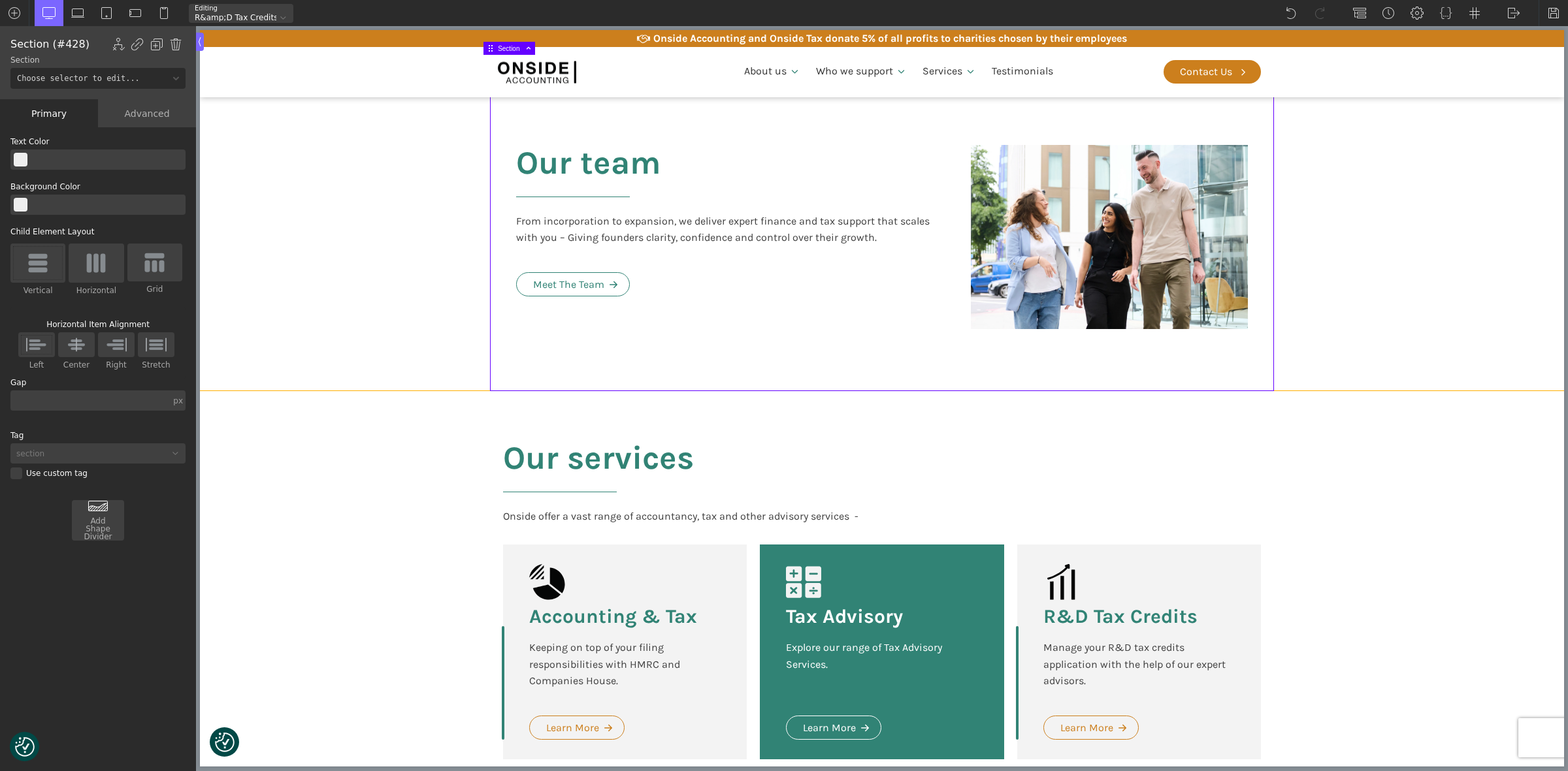
drag, startPoint x: 1393, startPoint y: 458, endPoint x: 1387, endPoint y: 463, distance: 7.8
click at [1253, 458] on section "Our services Onside offer a vast range of accountancy, tax and other advisory s…" at bounding box center [881, 610] width 1364 height 437
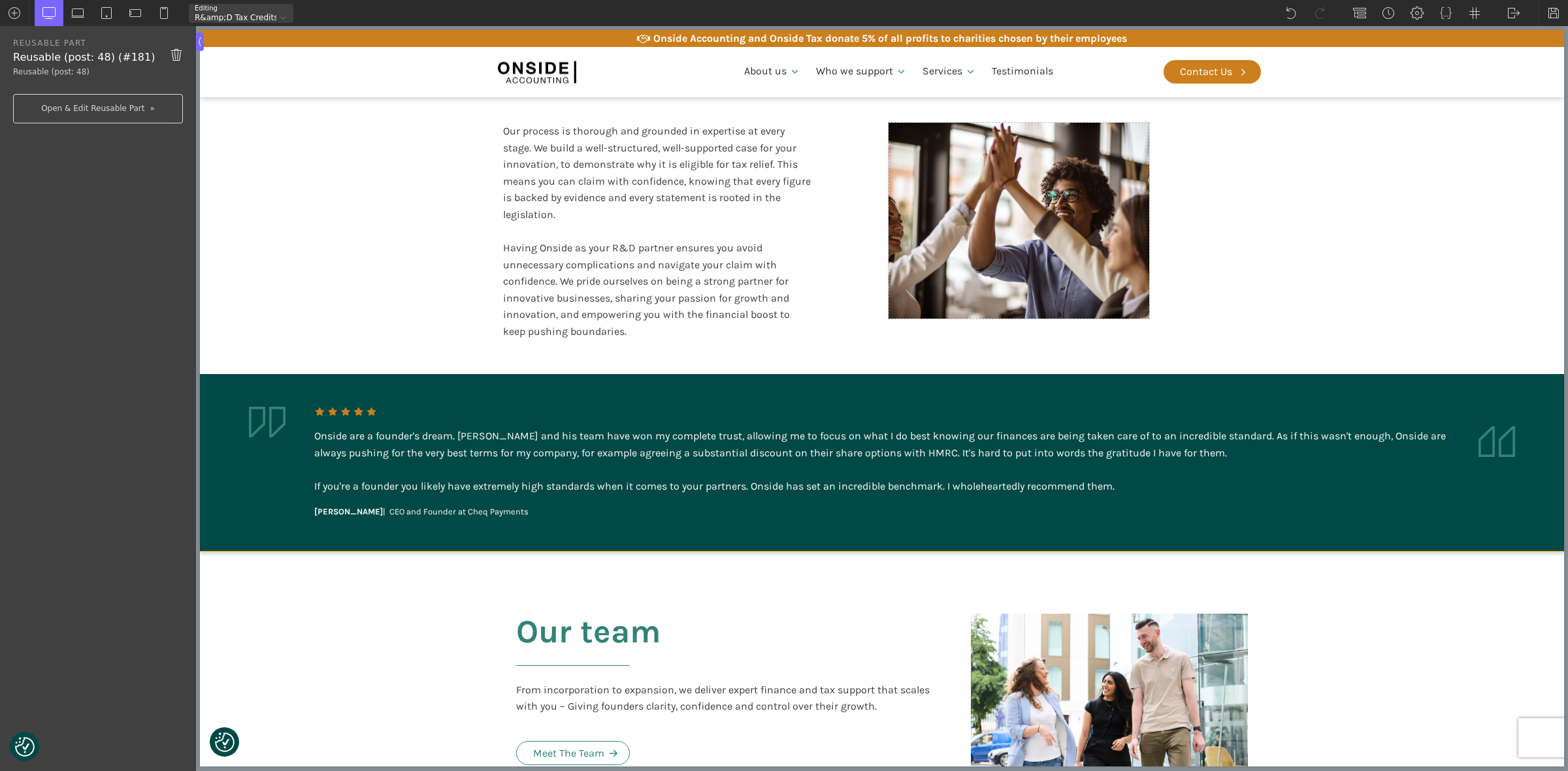
scroll to position [2445, 0]
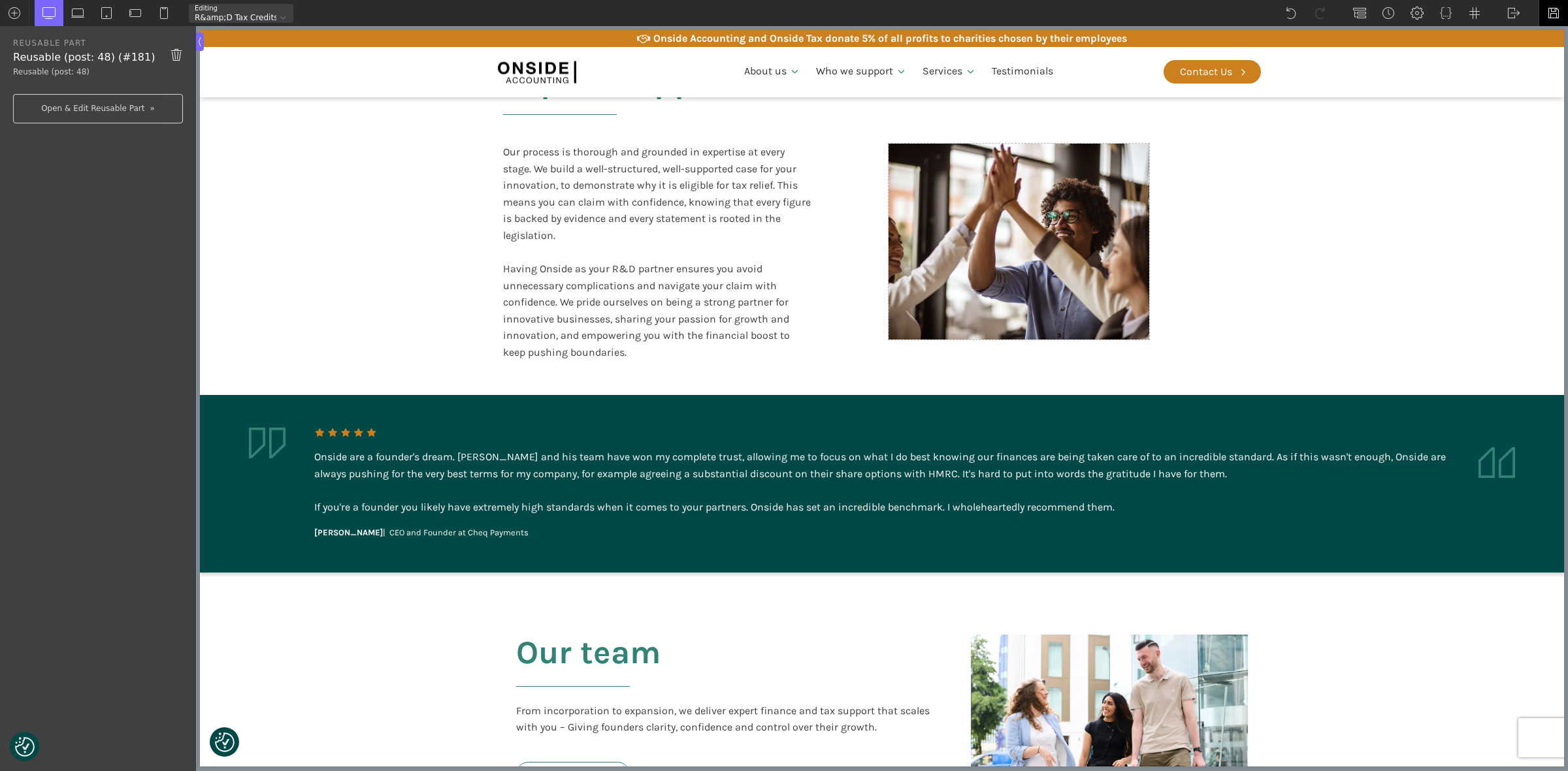
click at [1253, 14] on img at bounding box center [1553, 13] width 13 height 13
click at [1253, 10] on img at bounding box center [1513, 13] width 13 height 13
click at [1253, 57] on link "Frontend" at bounding box center [1526, 55] width 55 height 21
